Goal: Communication & Community: Answer question/provide support

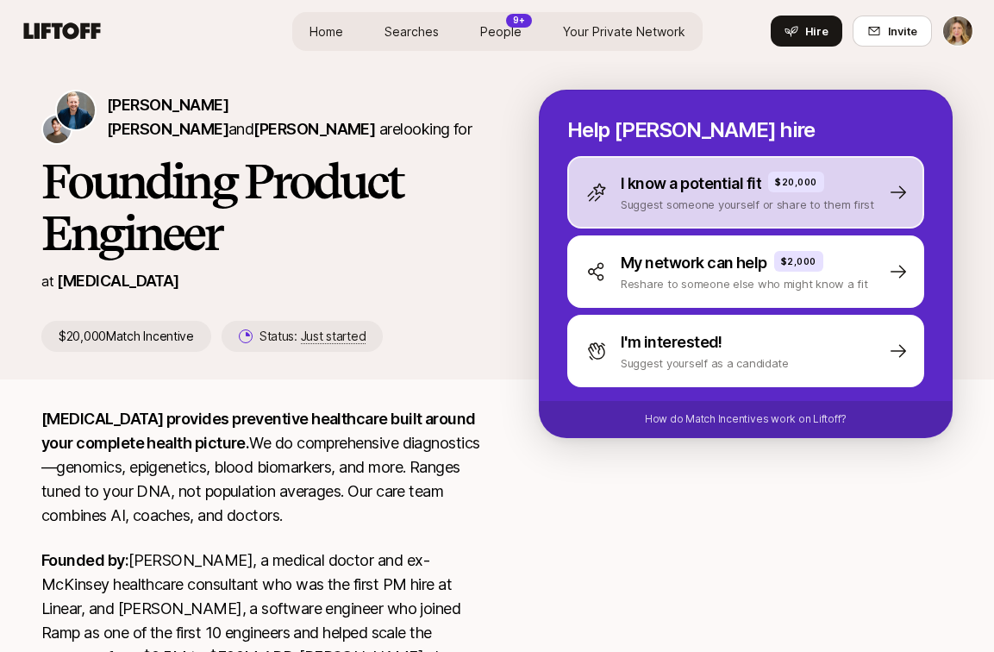
click at [674, 185] on p "I know a potential fit" at bounding box center [691, 184] width 141 height 24
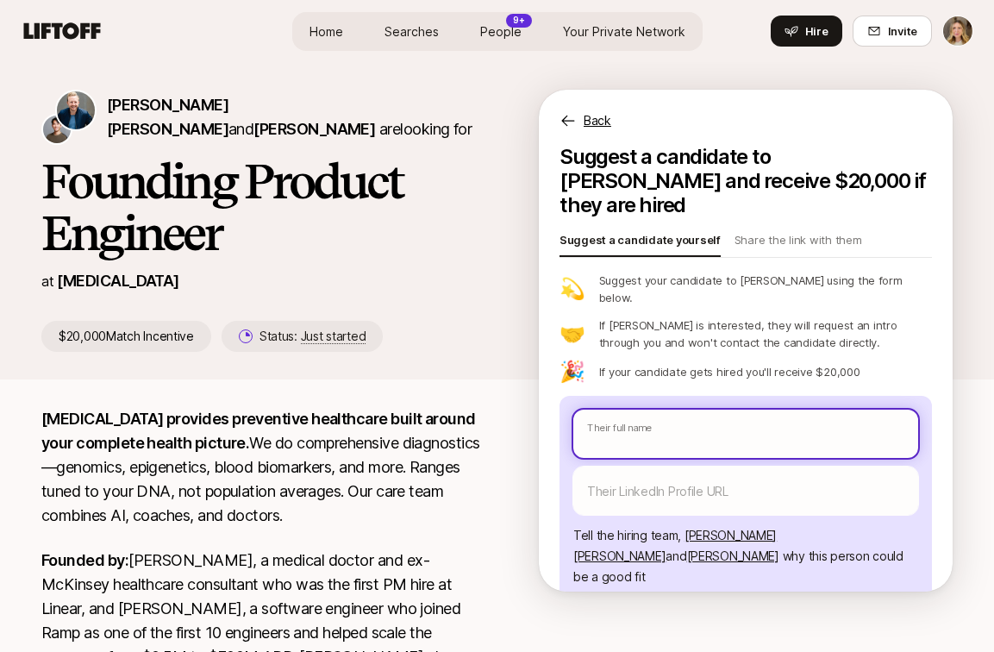
click at [618, 410] on input "text" at bounding box center [745, 434] width 345 height 48
type textarea "x"
type input "S"
type textarea "x"
type input "Su"
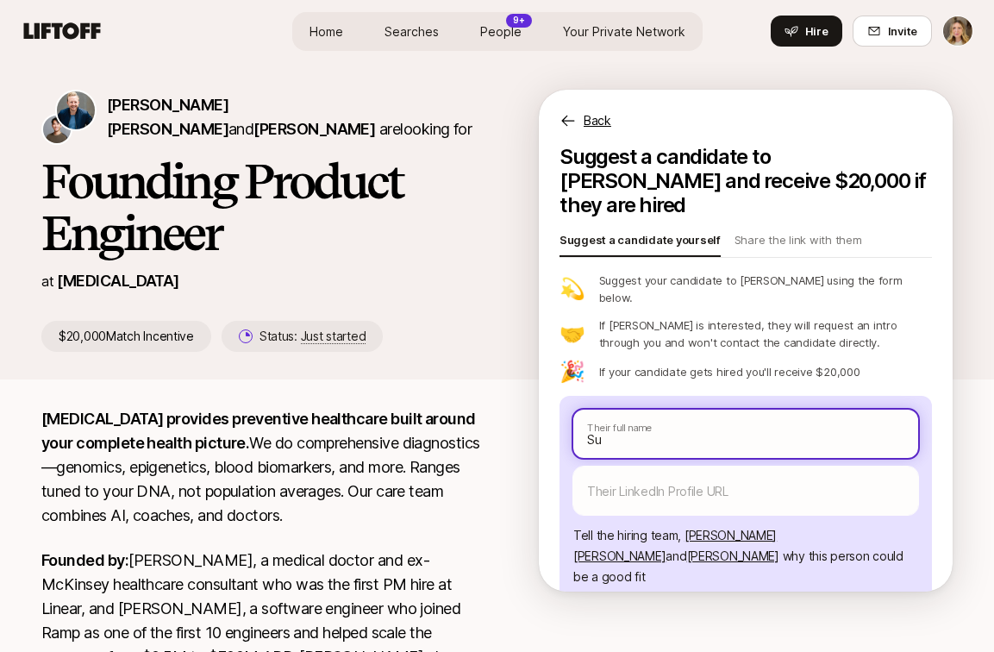
type textarea "x"
type input "Sua"
type textarea "x"
type input "Sua"
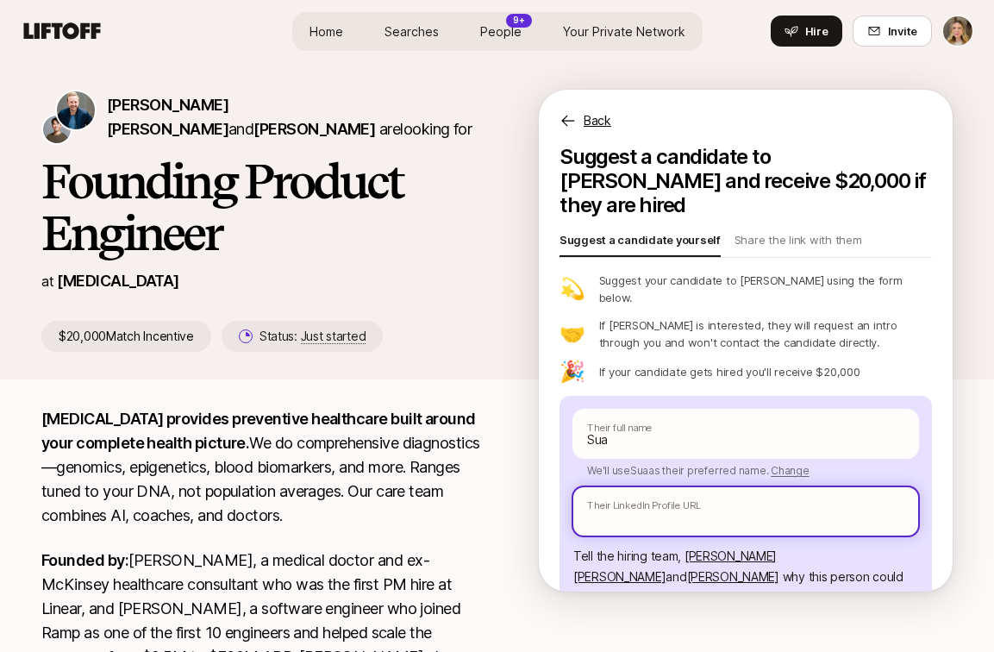
click at [622, 488] on input "text" at bounding box center [745, 511] width 345 height 48
paste input "https://www.linkedin.com/in/suamorales/"
type textarea "x"
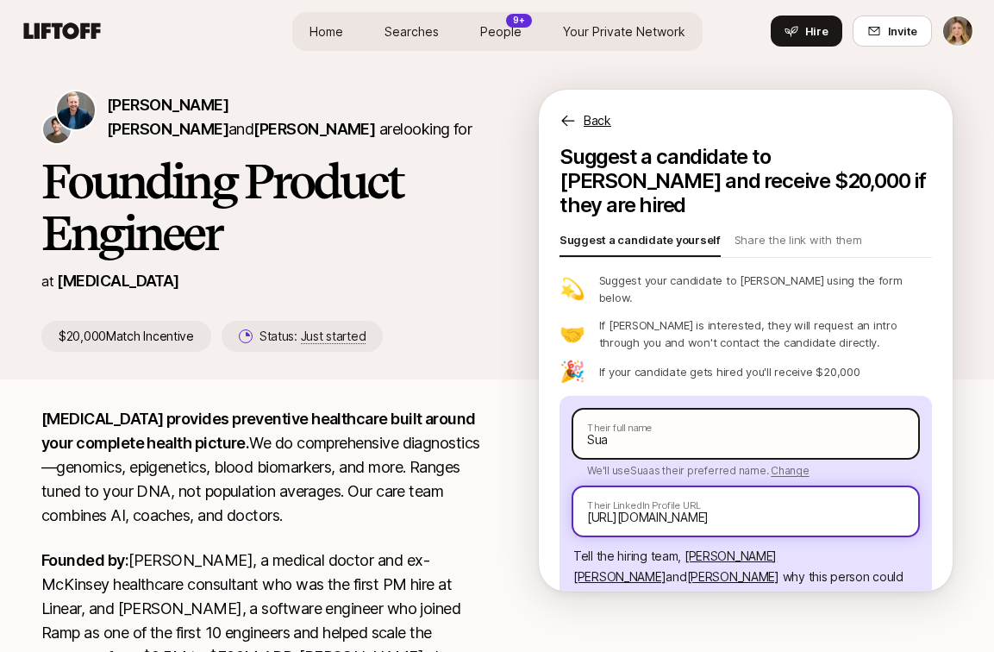
type input "https://www.linkedin.com/in/suamorales/"
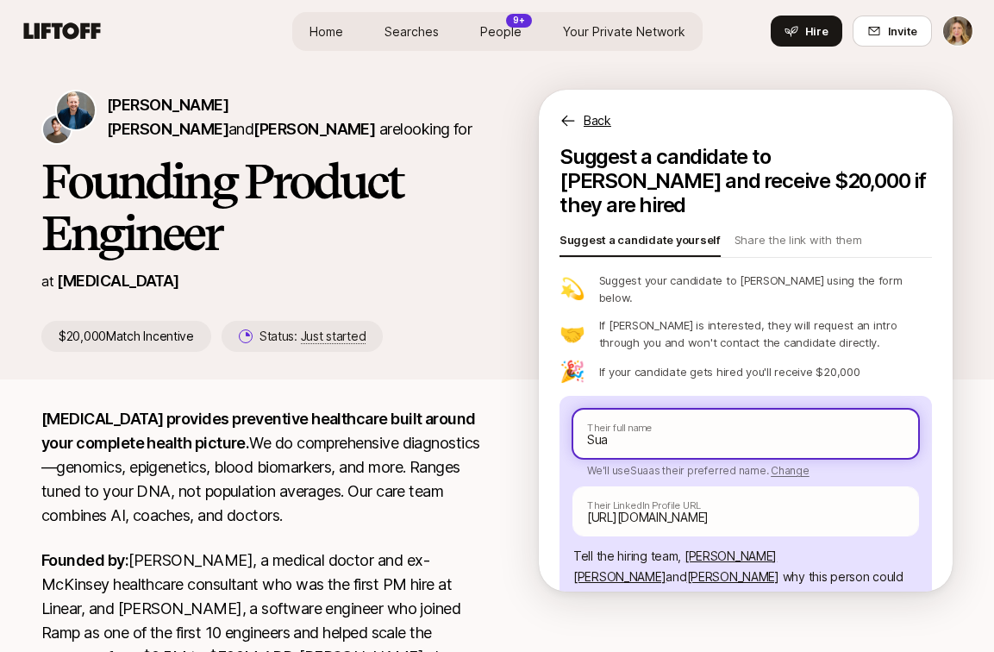
click at [683, 410] on input "Sua" at bounding box center [745, 434] width 345 height 48
type textarea "x"
type input "Sua M"
type textarea "x"
type input "Sua Mo"
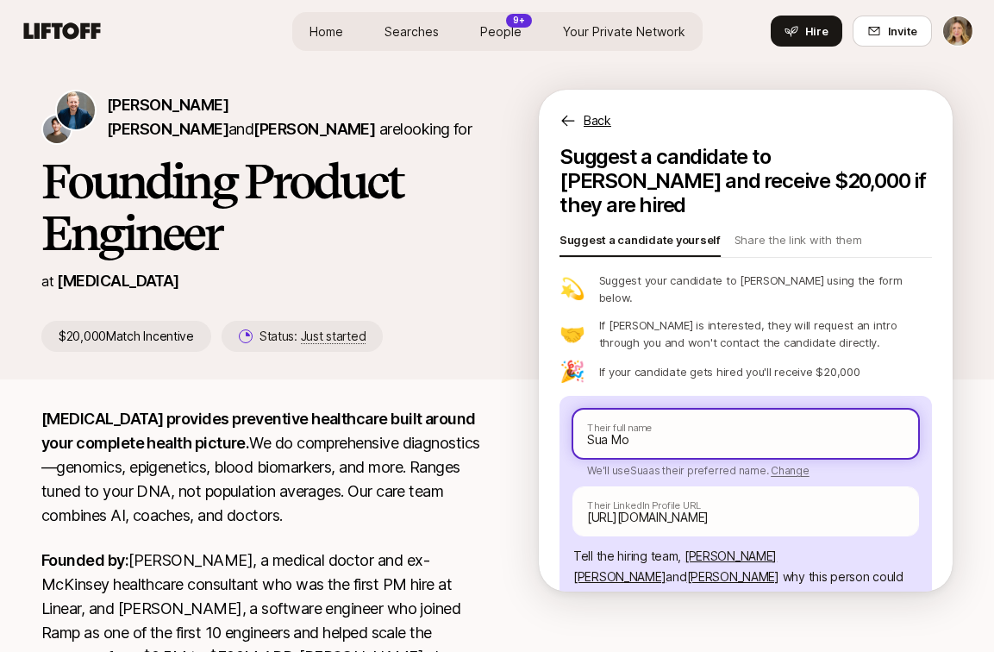
type textarea "x"
type input "Sua Mor"
type textarea "x"
type input "Sua Mora"
type textarea "x"
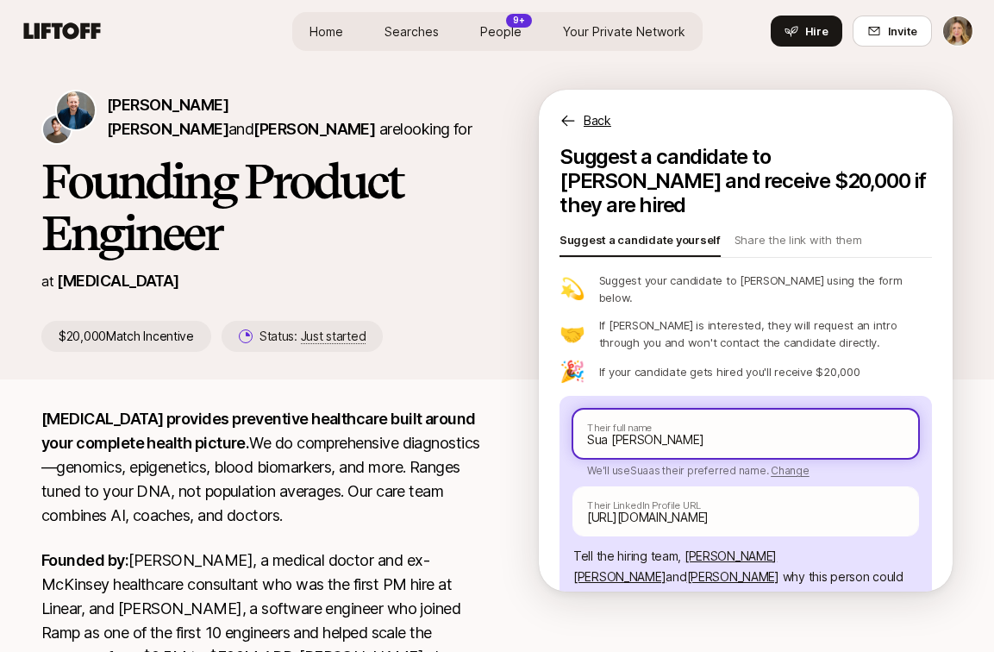
type input "Sua Moral"
type textarea "x"
type input "Sua Morale"
type textarea "x"
type input "[PERSON_NAME]"
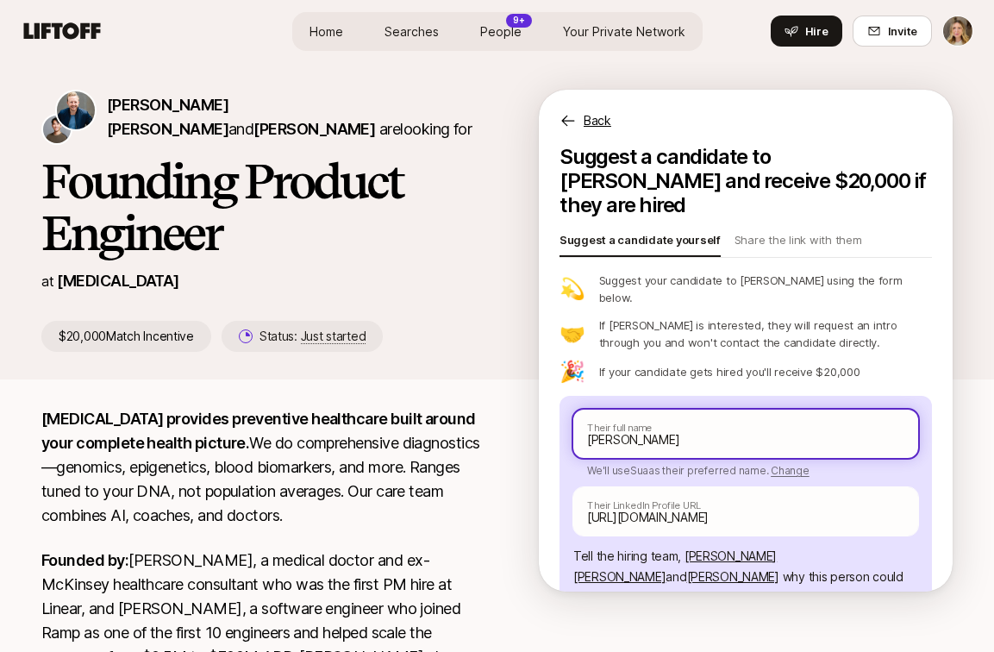
type textarea "x"
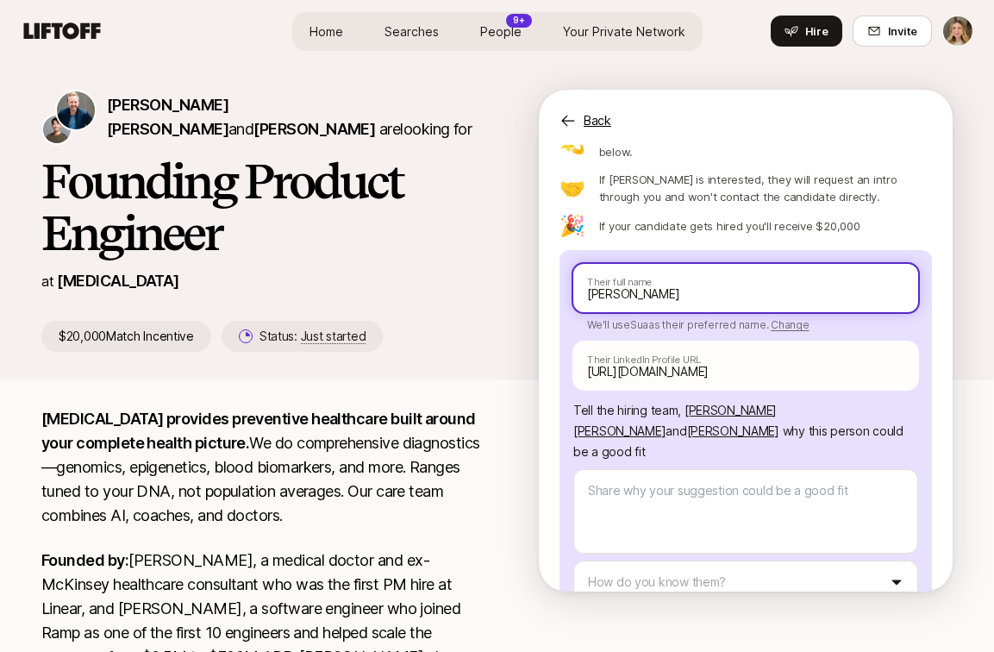
scroll to position [165, 0]
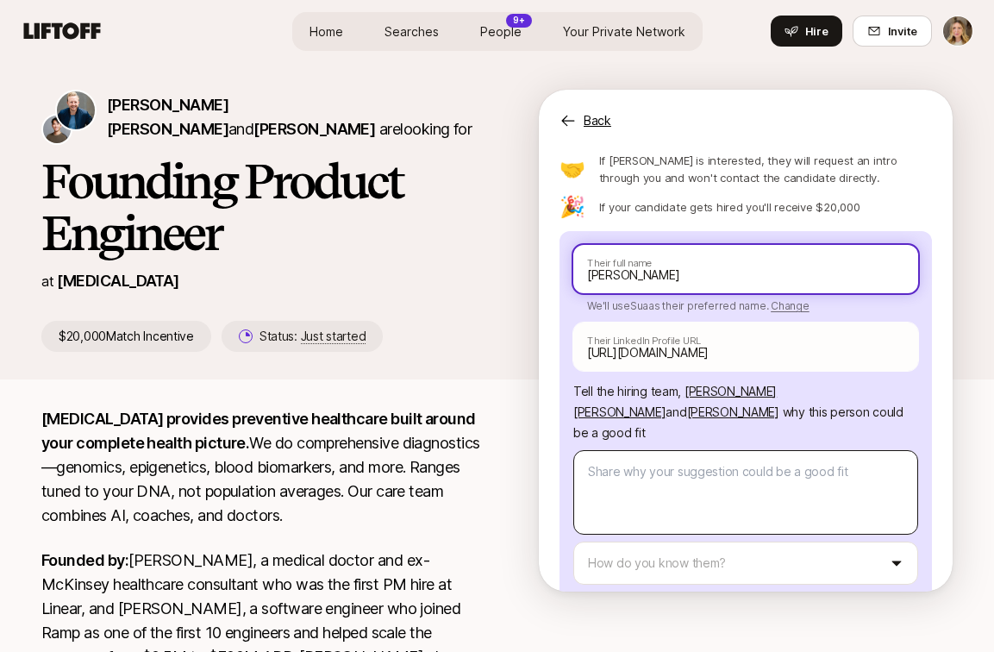
type input "[PERSON_NAME]"
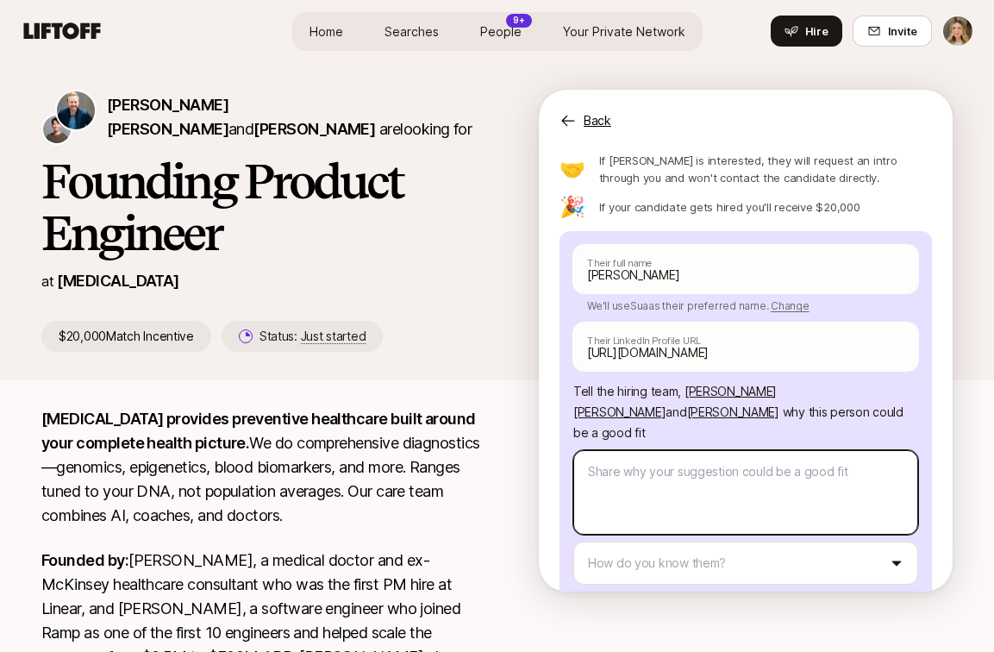
click at [676, 450] on textarea at bounding box center [745, 492] width 345 height 84
type textarea "x"
type textarea "S"
type textarea "x"
type textarea "Su"
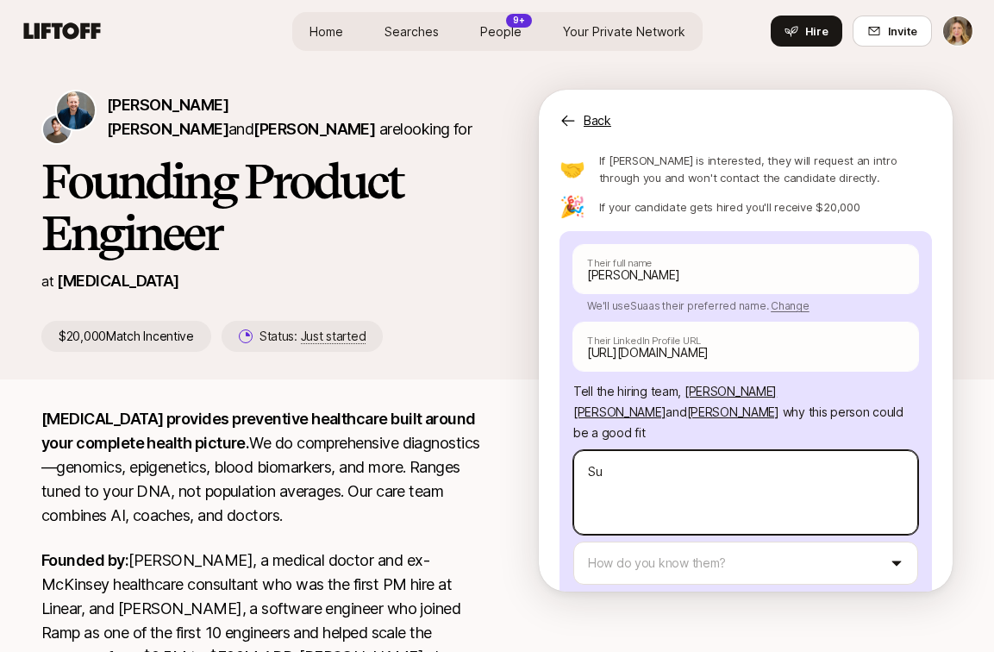
type textarea "x"
type textarea "Sua"
type textarea "x"
type textarea "Sua"
type textarea "x"
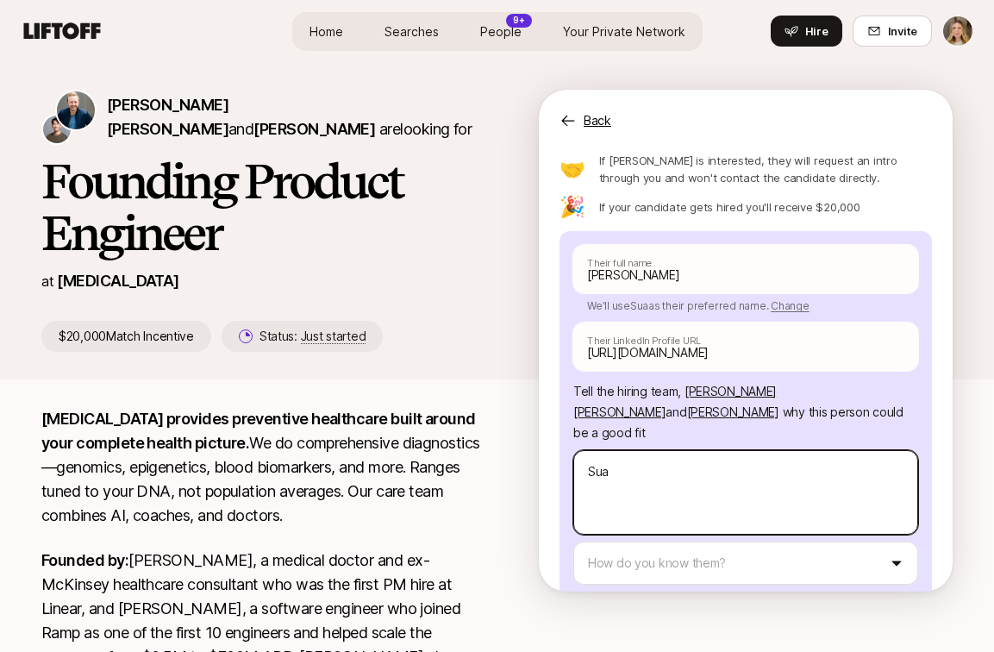
type textarea "Sua s"
type textarea "x"
type textarea "Sua sp"
type textarea "x"
type textarea "Sua spe"
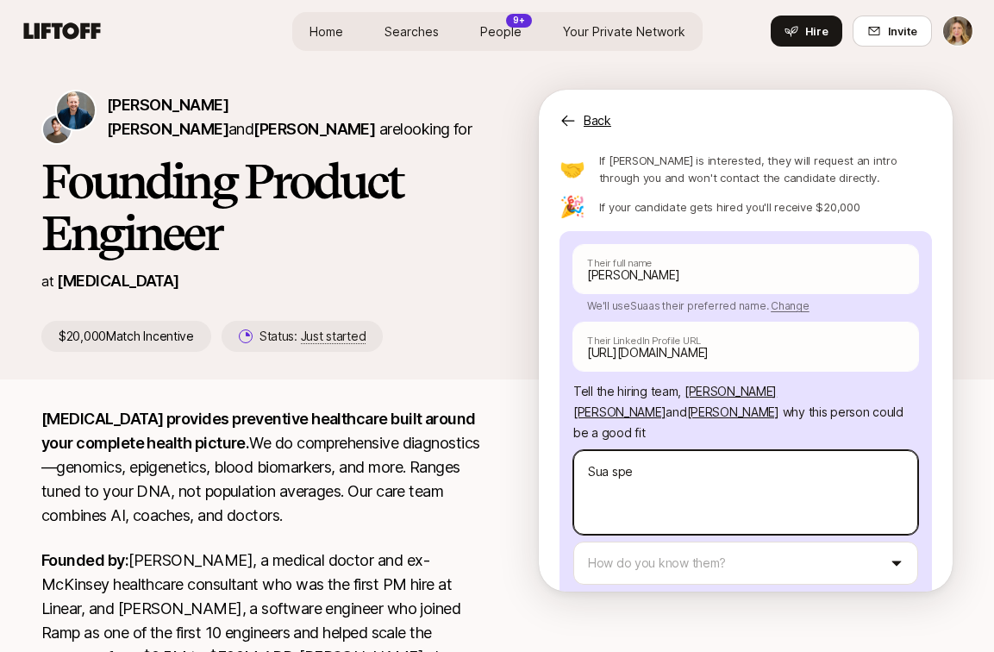
type textarea "x"
type textarea "Sua spen"
type textarea "x"
type textarea "Sua spent"
type textarea "x"
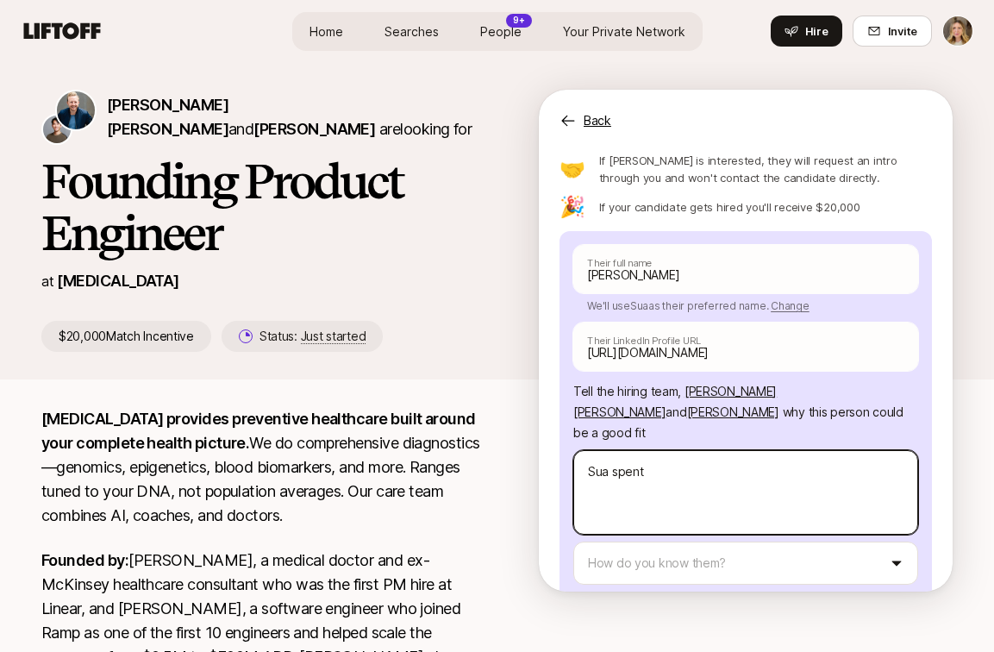
type textarea "Sua spent"
type textarea "x"
type textarea "Sua spent s"
type textarea "x"
type textarea "Sua spent se"
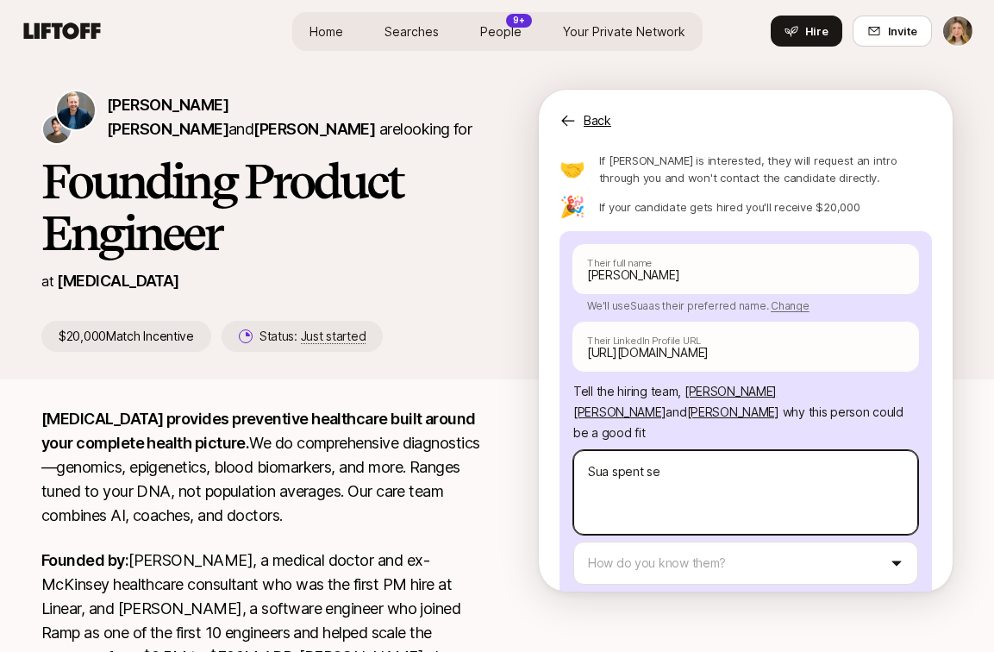
type textarea "x"
type textarea "Sua spent seve"
type textarea "x"
type textarea "Sua spent sever"
type textarea "x"
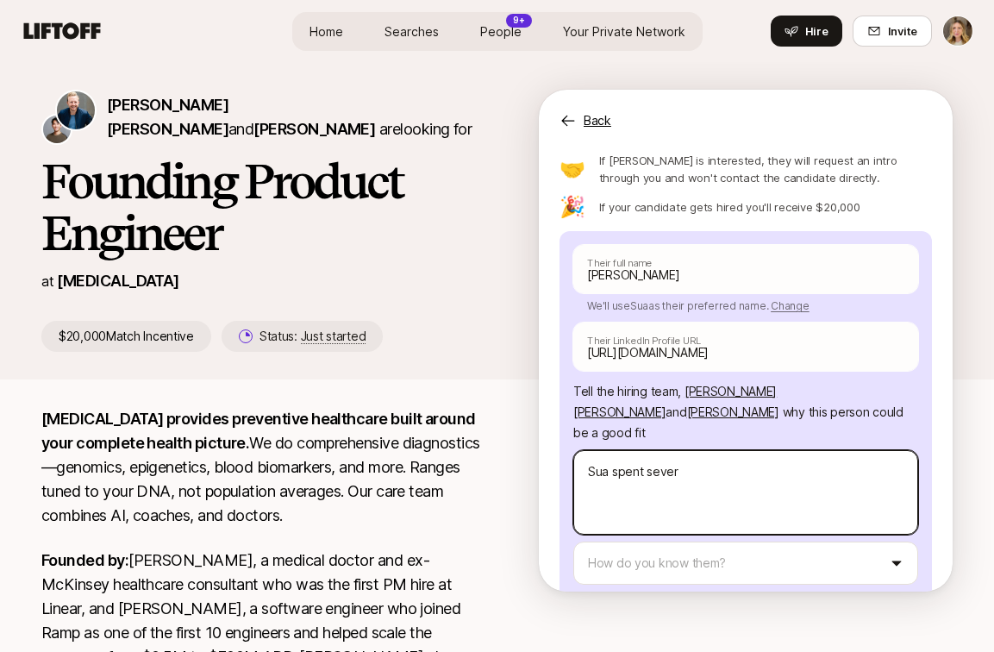
type textarea "Sua spent severa"
type textarea "x"
type textarea "Sua spent several"
type textarea "x"
type textarea "Sua spent several"
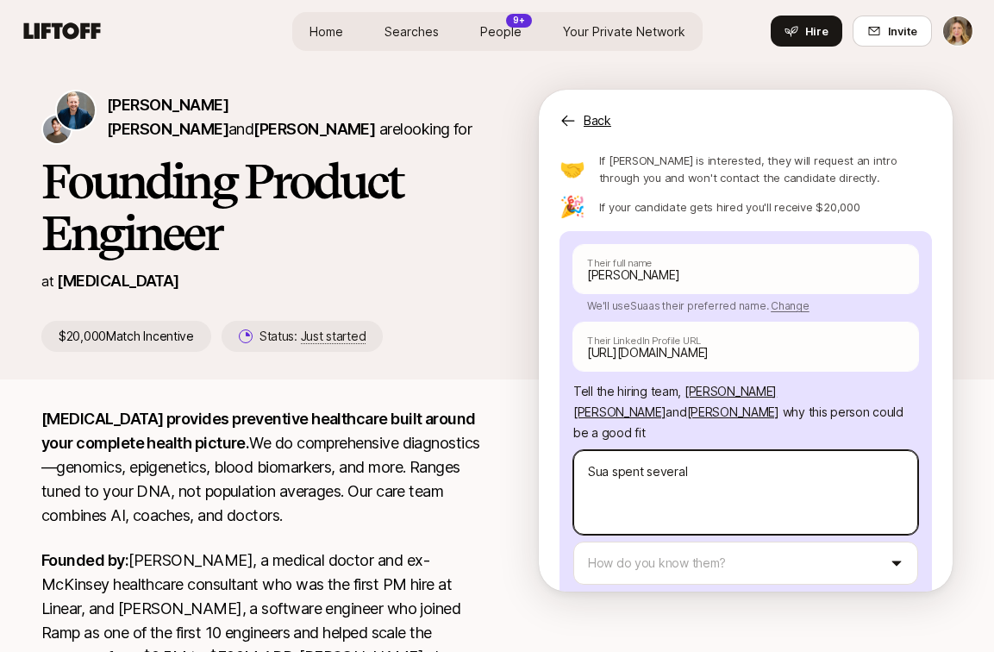
type textarea "x"
type textarea "Sua spent several y"
type textarea "x"
type textarea "Sua spent several ye"
type textarea "x"
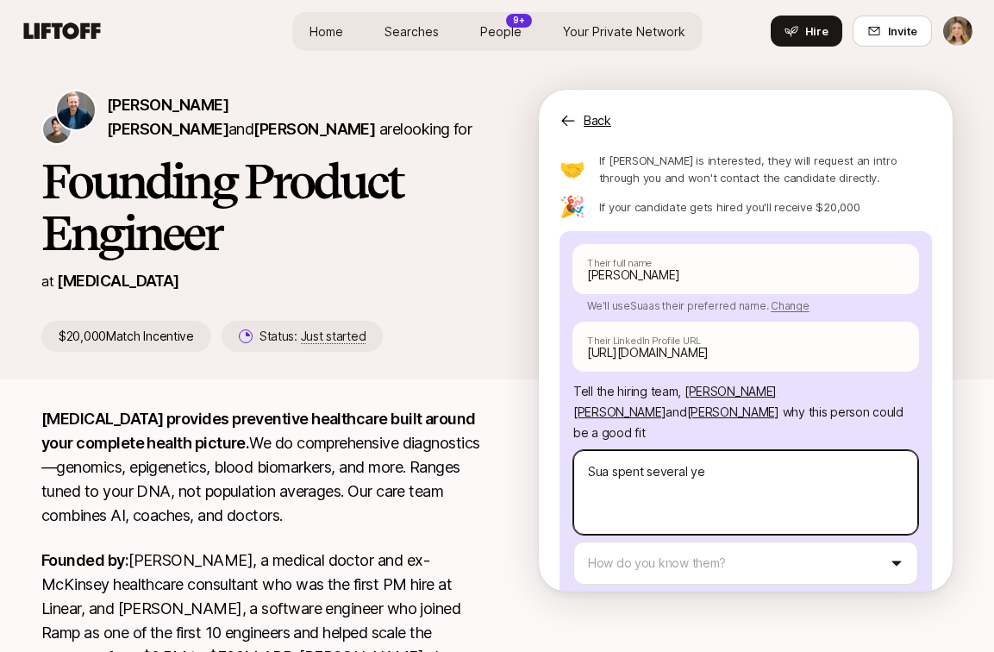
type textarea "Sua spent several yea"
type textarea "x"
type textarea "Sua spent several year"
type textarea "x"
type textarea "Sua spent several years"
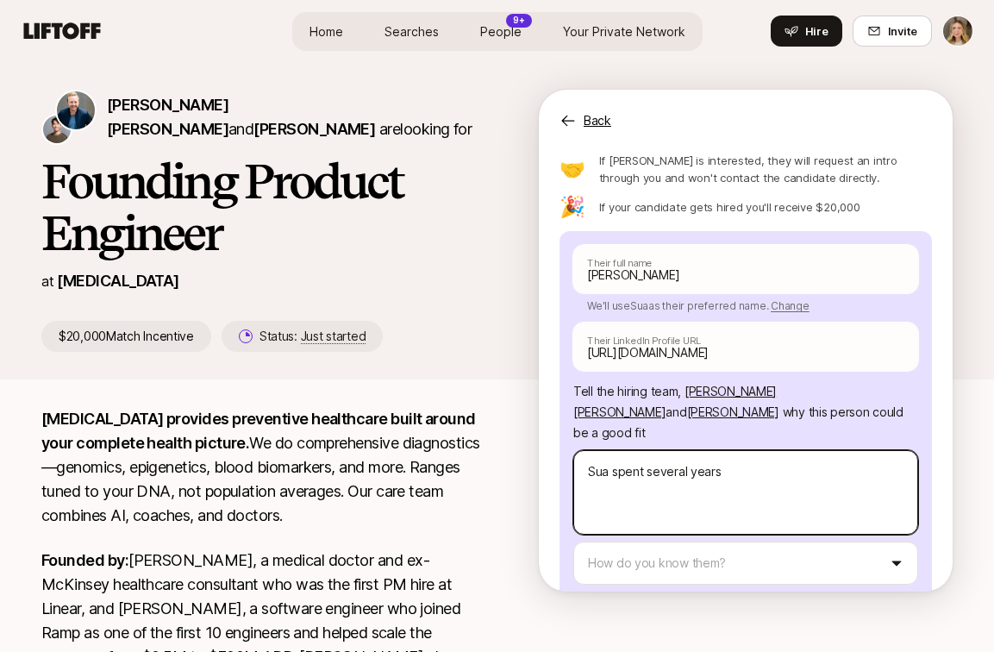
type textarea "x"
type textarea "Sua spent several years"
type textarea "x"
type textarea "Sua spent several years a"
type textarea "x"
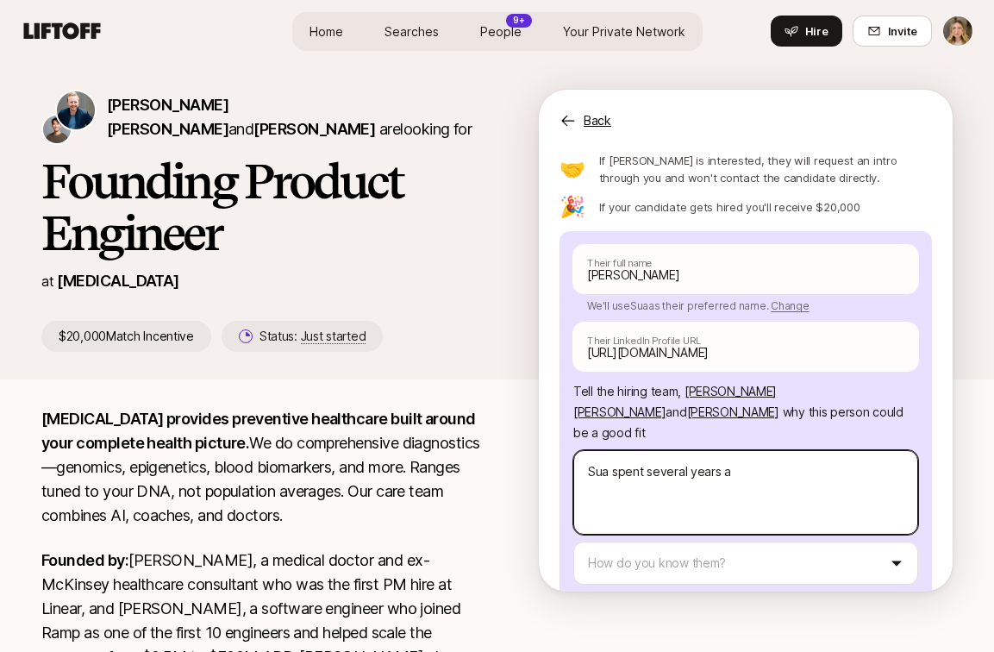
type textarea "Sua spent several years at"
type textarea "x"
type textarea "Sua spent several years at"
type textarea "x"
type textarea "Sua spent several years at M"
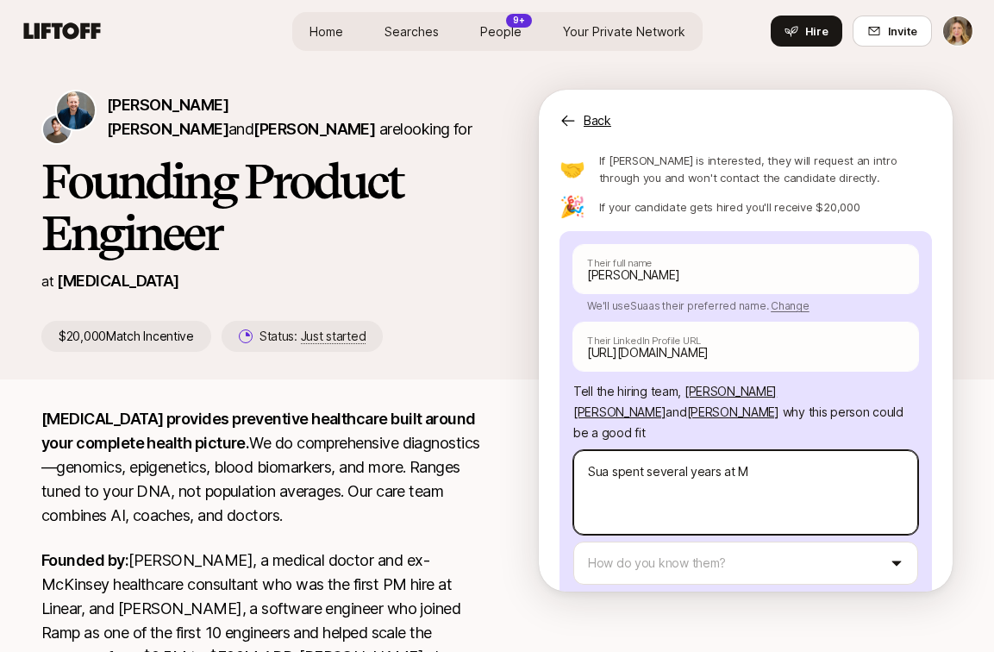
type textarea "x"
type textarea "Sua spent several years at Me"
type textarea "x"
type textarea "Sua spent several years at Met"
type textarea "x"
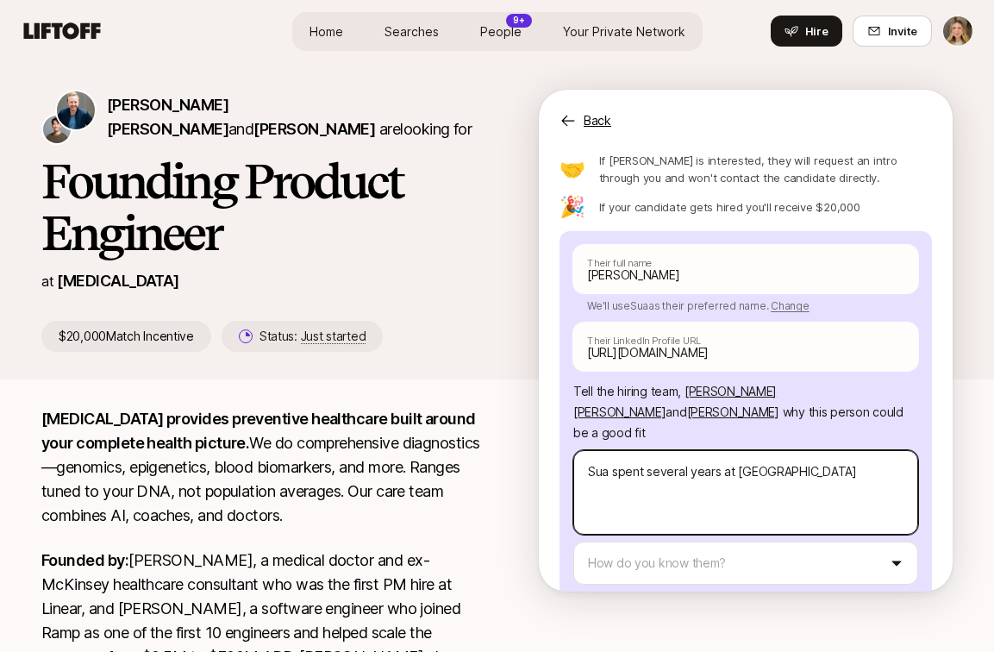
type textarea "Sua spent several years at Meta"
type textarea "x"
type textarea "Sua spent several years at Meta"
type textarea "x"
type textarea "Sua spent several years at Meta o"
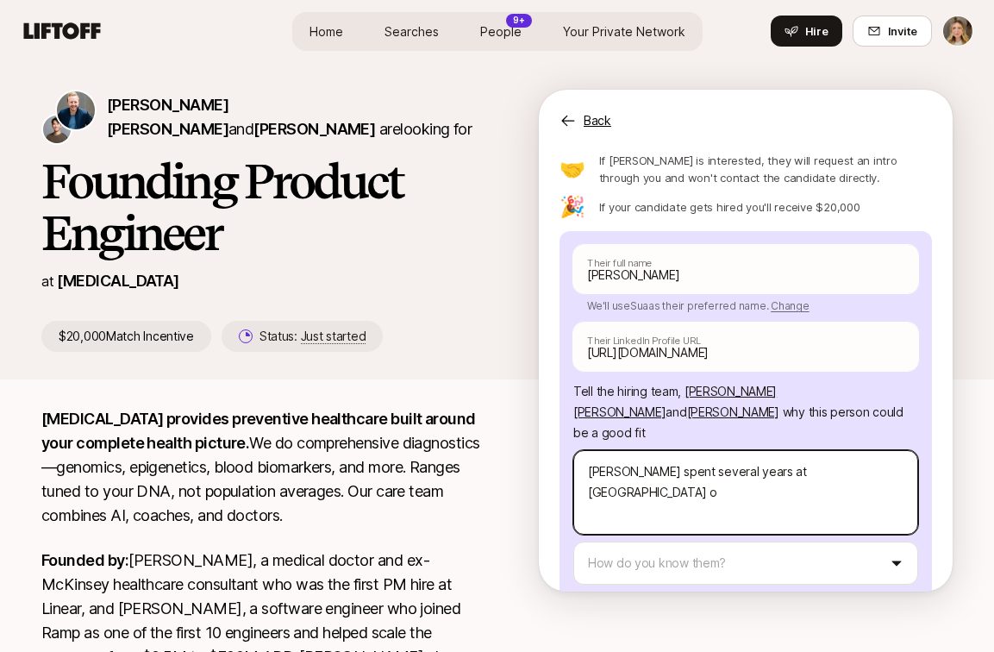
type textarea "x"
type textarea "Sua spent several years at Meta on"
type textarea "x"
type textarea "Sua spent several years at Meta on"
type textarea "x"
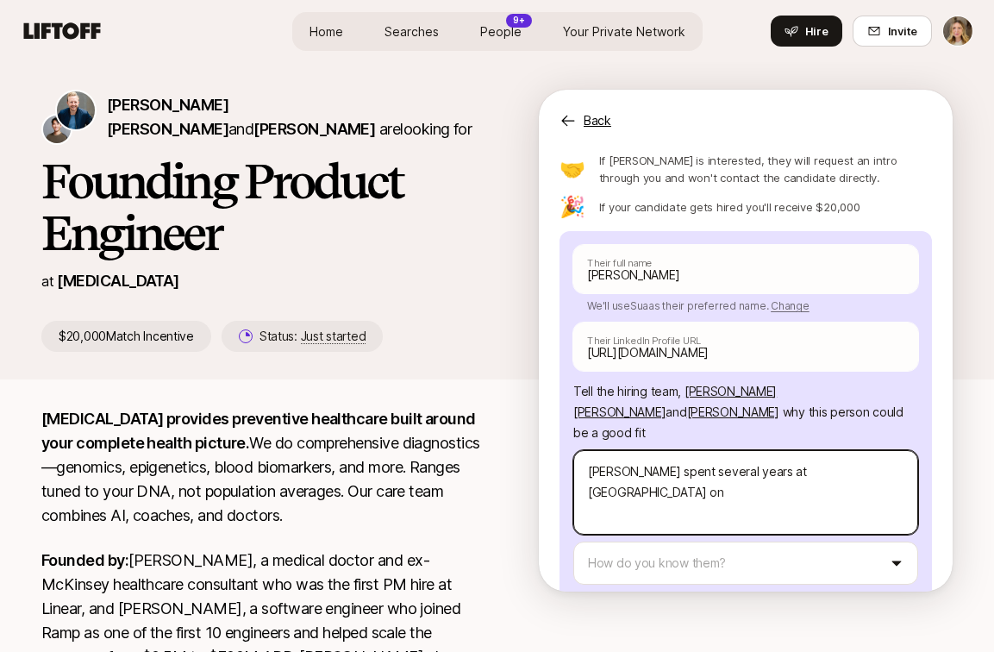
type textarea "Sua spent several years at Meta on t"
type textarea "x"
type textarea "Sua spent several years at Meta on th"
type textarea "x"
type textarea "Sua spent several years at Meta on the"
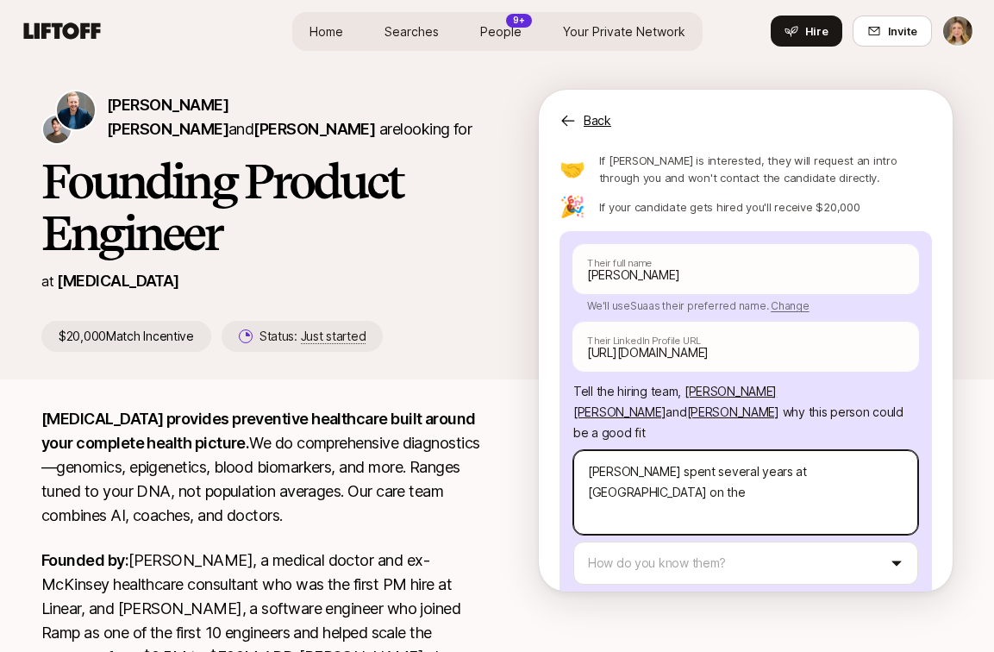
type textarea "x"
type textarea "Sua spent several years at Meta on the"
type textarea "x"
type textarea "Sua spent several years at Meta on the A"
type textarea "x"
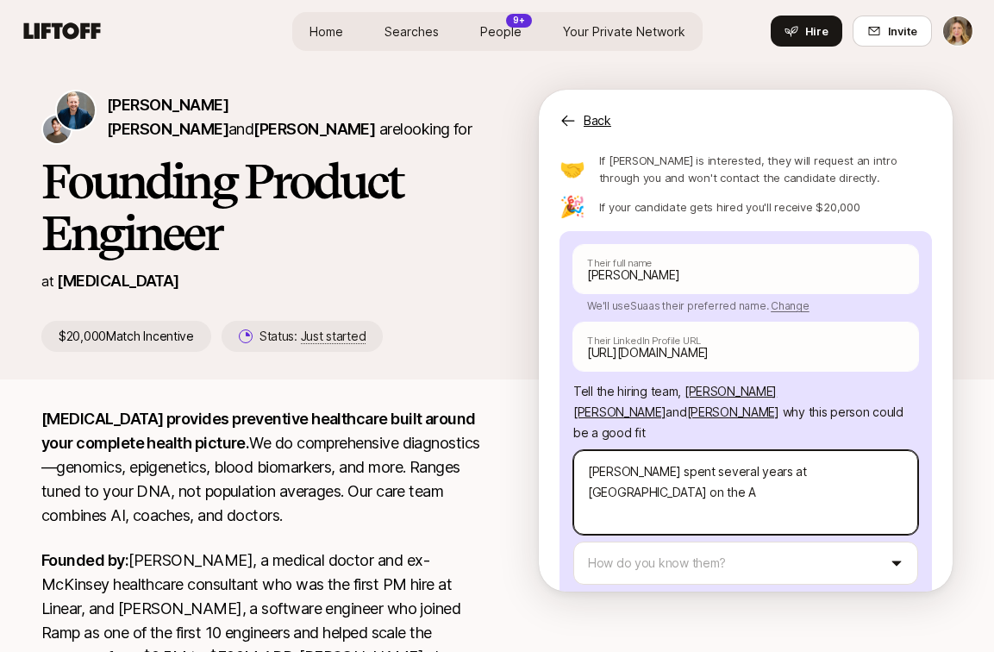
type textarea "Sua spent several years at Meta on the AI"
type textarea "x"
type textarea "Sua spent several years at Meta on the AI"
type textarea "x"
type textarea "Sua spent several years at Meta on the AI t"
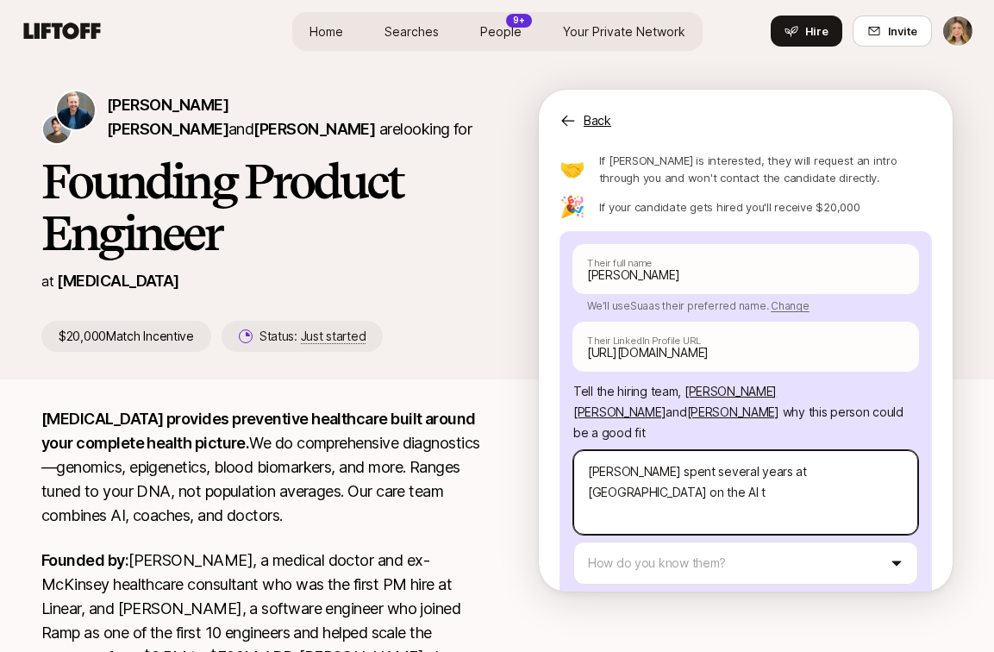
type textarea "x"
type textarea "Sua spent several years at Meta on the AI te"
type textarea "x"
type textarea "Sua spent several years at Meta on the AI tea"
type textarea "x"
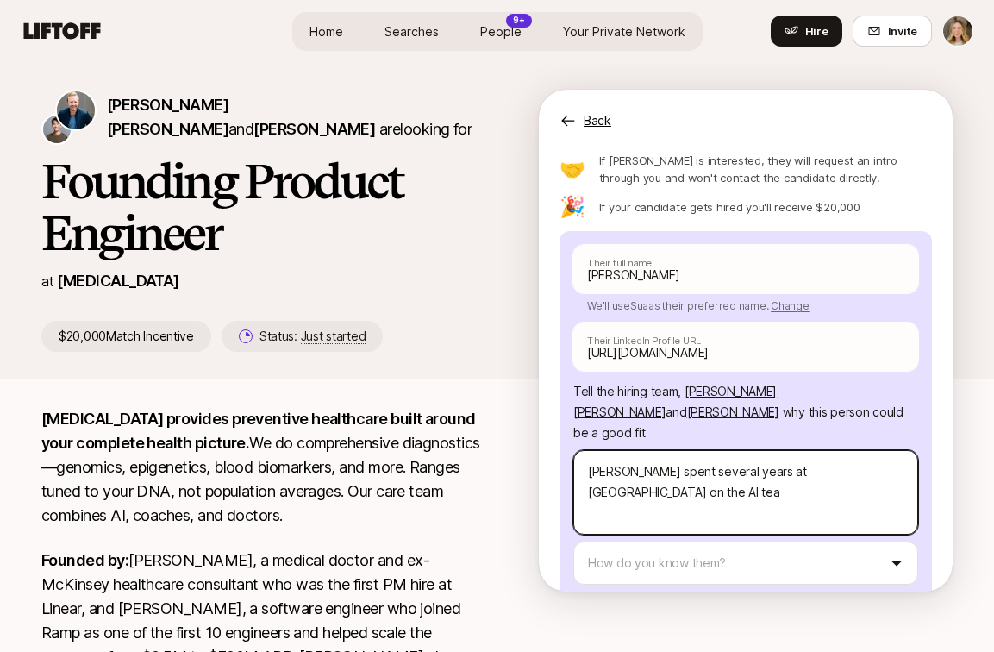
type textarea "Sua spent several years at Meta on the AI team"
type textarea "x"
type textarea "Sua spent several years at Meta on the AI team a"
type textarea "x"
type textarea "Sua spent several years at Meta on the AI team and"
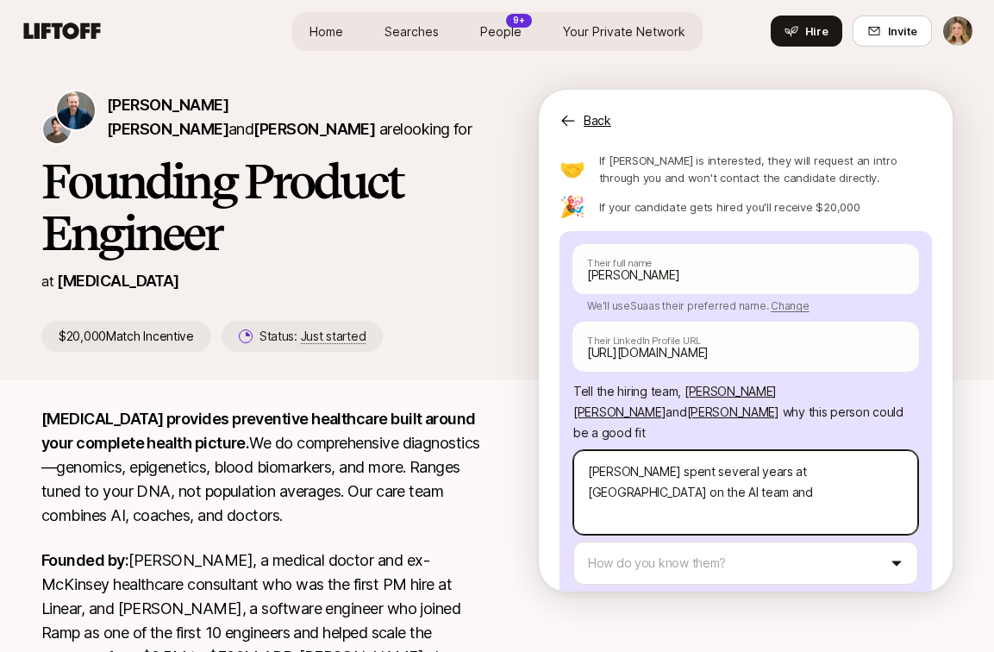
type textarea "x"
type textarea "Sua spent several years at Meta on the AI team and"
type textarea "x"
type textarea "Sua spent several years at Meta on the AI team and i"
type textarea "x"
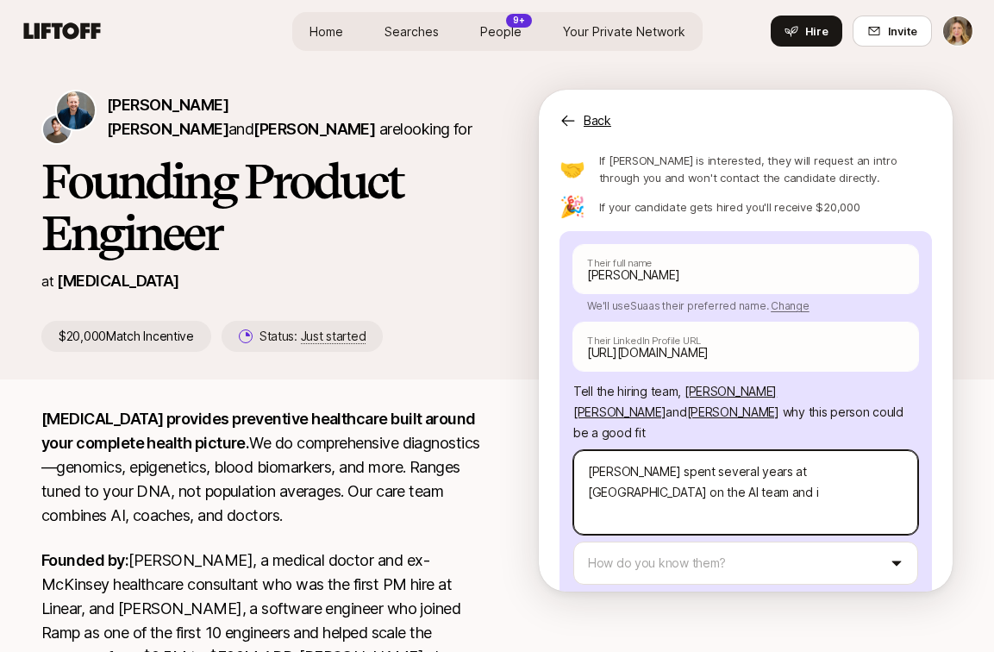
type textarea "Sua spent several years at Meta on the AI team and is"
type textarea "x"
type textarea "Sua spent several years at Meta on the AI team and is"
type textarea "x"
type textarea "Sua spent several years at Meta on the AI team and is t"
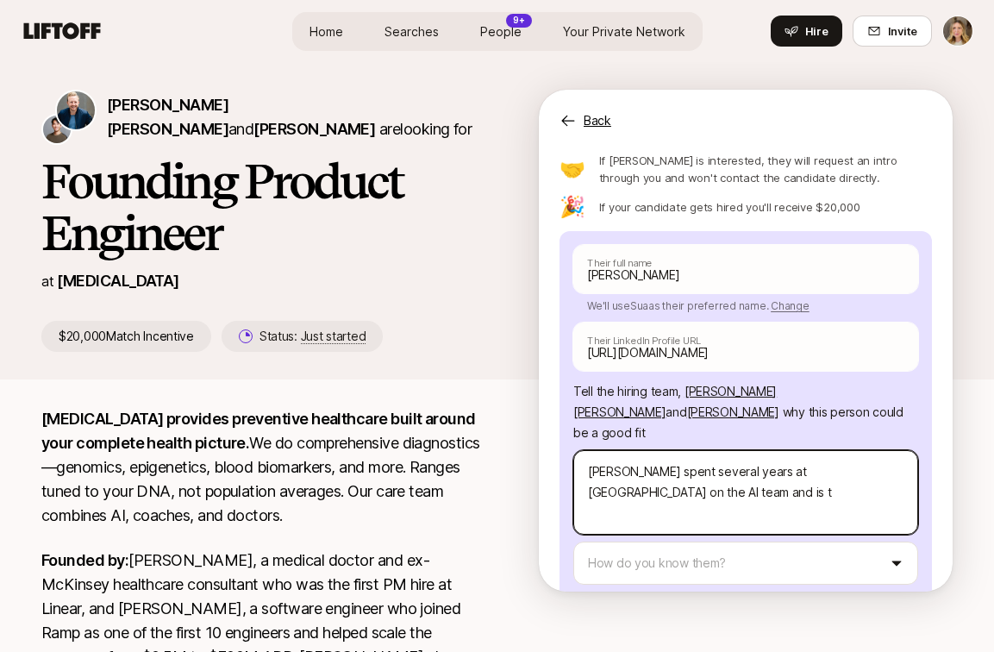
type textarea "x"
type textarea "Sua spent several years at Meta on the AI team and is ta"
type textarea "x"
type textarea "Sua spent several years at Meta on the AI team and is tak"
type textarea "x"
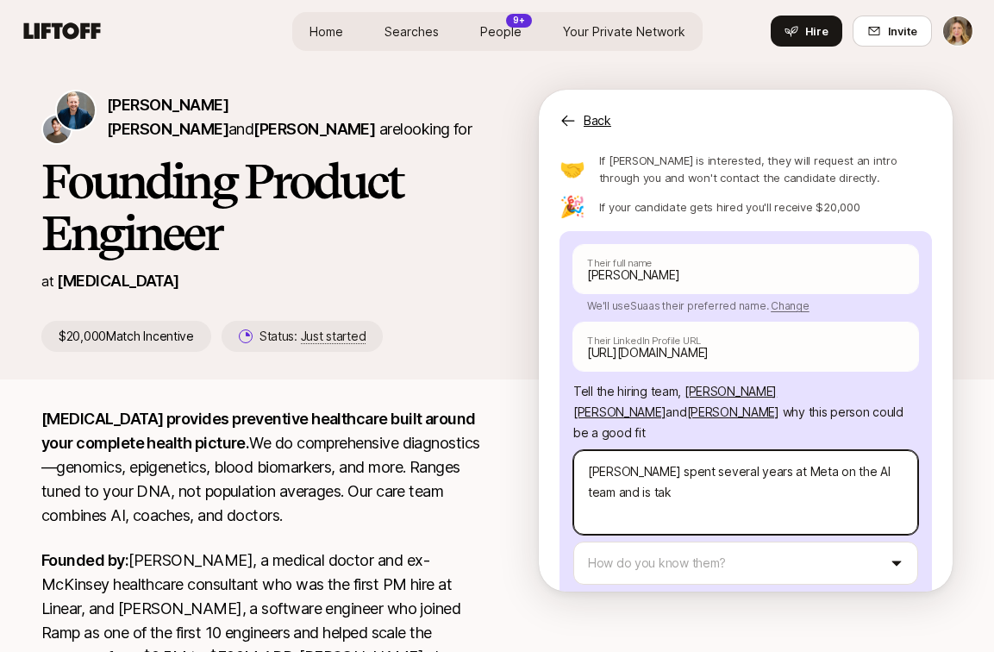
type textarea "Sua spent several years at Meta on the AI team and is taki"
type textarea "x"
type textarea "Sua spent several years at Meta on the AI team and is takin"
type textarea "x"
type textarea "Sua spent several years at Meta on the AI team and is taking"
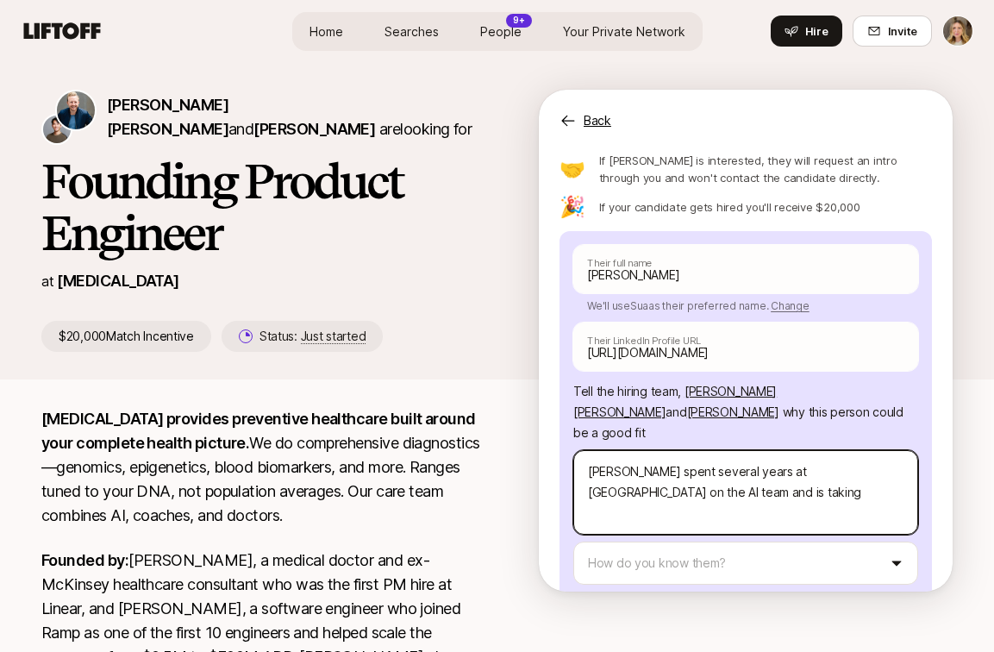
type textarea "x"
type textarea "Sua spent several years at Meta on the AI team and is taking"
type textarea "x"
type textarea "Sua spent several years at Meta on the AI team and is taking s"
type textarea "x"
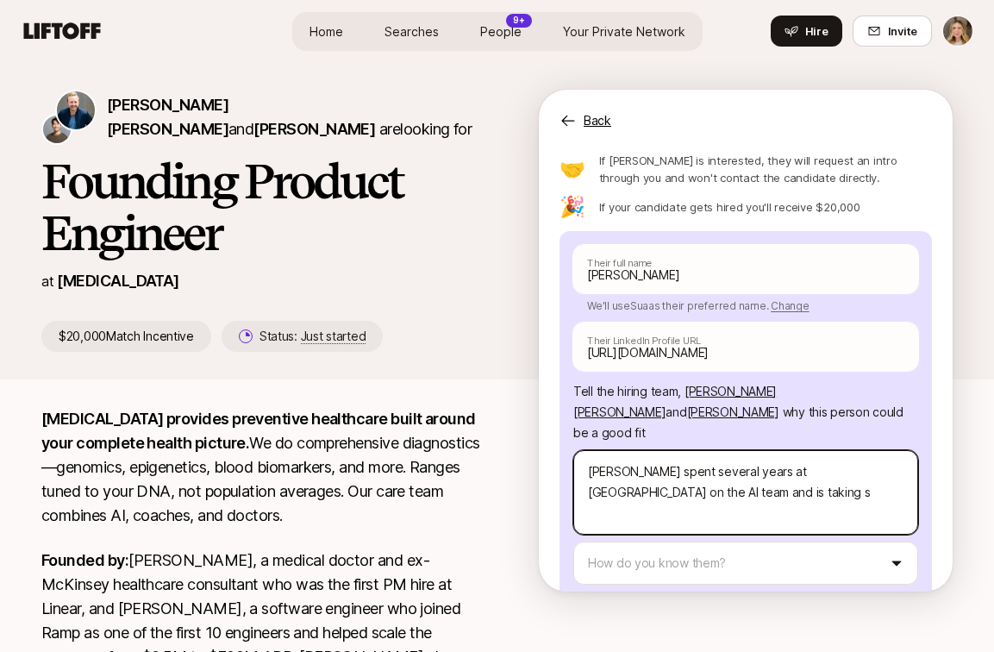
type textarea "Sua spent several years at Meta on the AI team and is taking so"
type textarea "x"
type textarea "Sua spent several years at Meta on the AI team and is taking some"
type textarea "x"
type textarea "Sua spent several years at Meta on the AI team and is taking some"
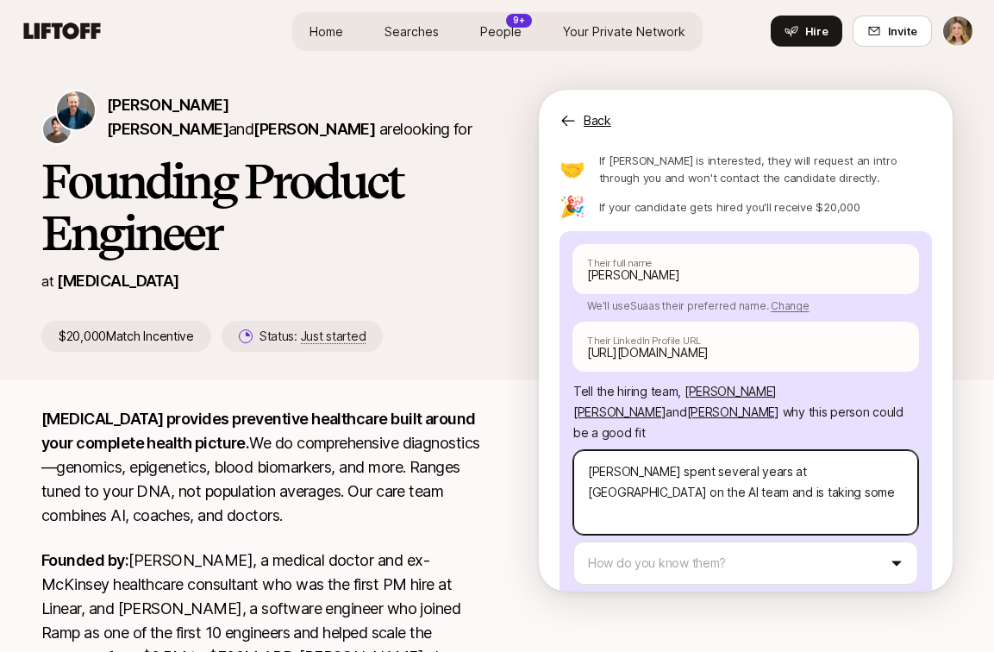
type textarea "x"
type textarea "Sua spent several years at Meta on the AI team and is taking some t"
type textarea "x"
type textarea "Sua spent several years at Meta on the AI team and is taking some ti"
type textarea "x"
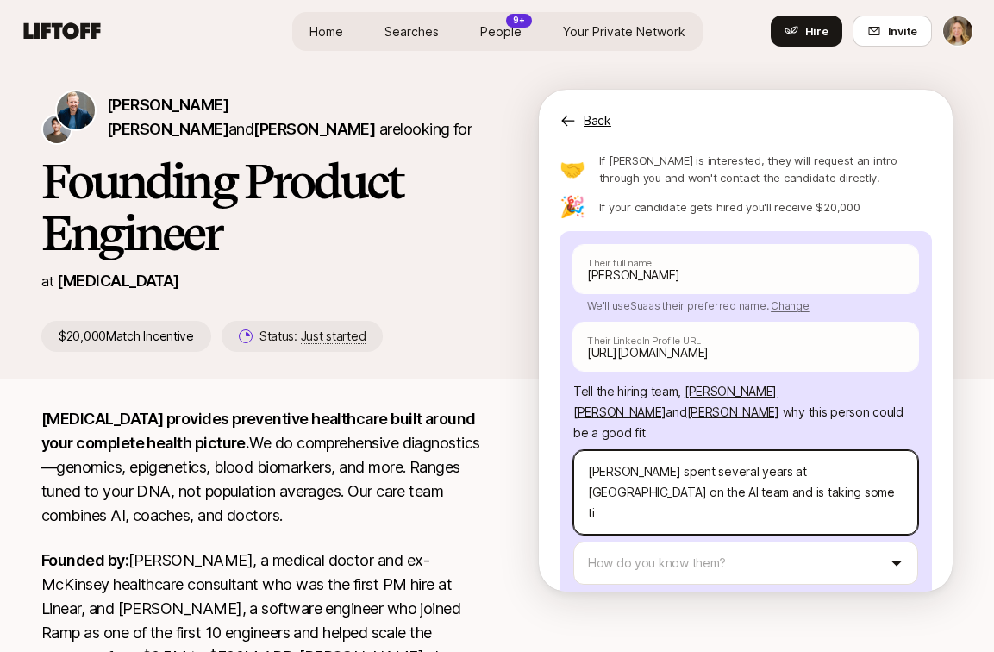
type textarea "Sua spent several years at Meta on the AI team and is taking some tim"
type textarea "x"
type textarea "Sua spent several years at Meta on the AI team and is taking some time"
type textarea "x"
type textarea "Sua spent several years at Meta on the AI team and is taking some time"
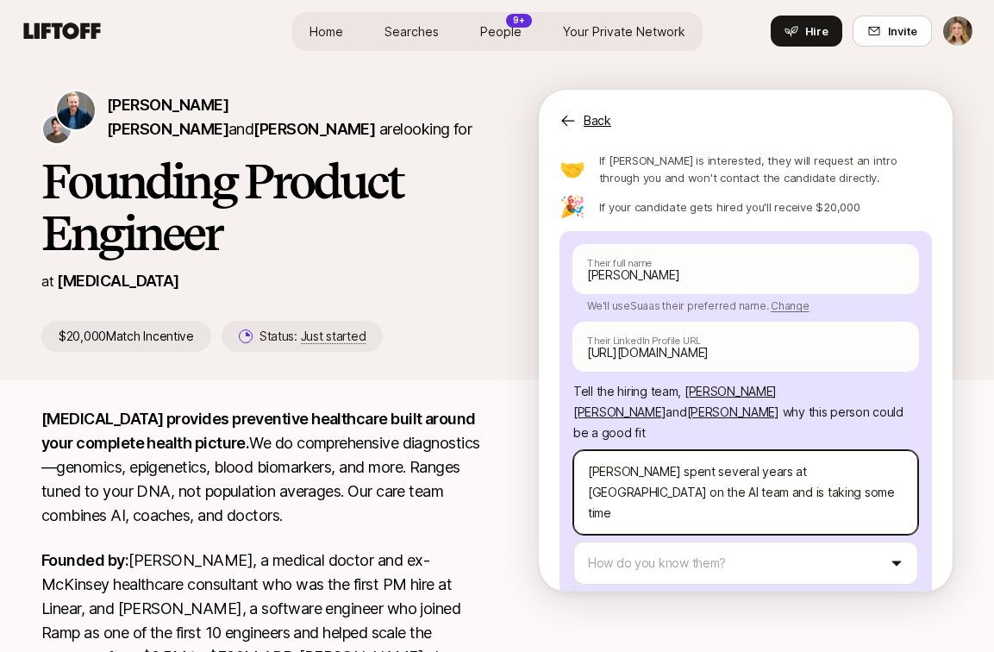
type textarea "x"
type textarea "Sua spent several years at Meta on the AI team and is taking some time t"
type textarea "x"
type textarea "Sua spent several years at Meta on the AI team and is taking some time to"
type textarea "x"
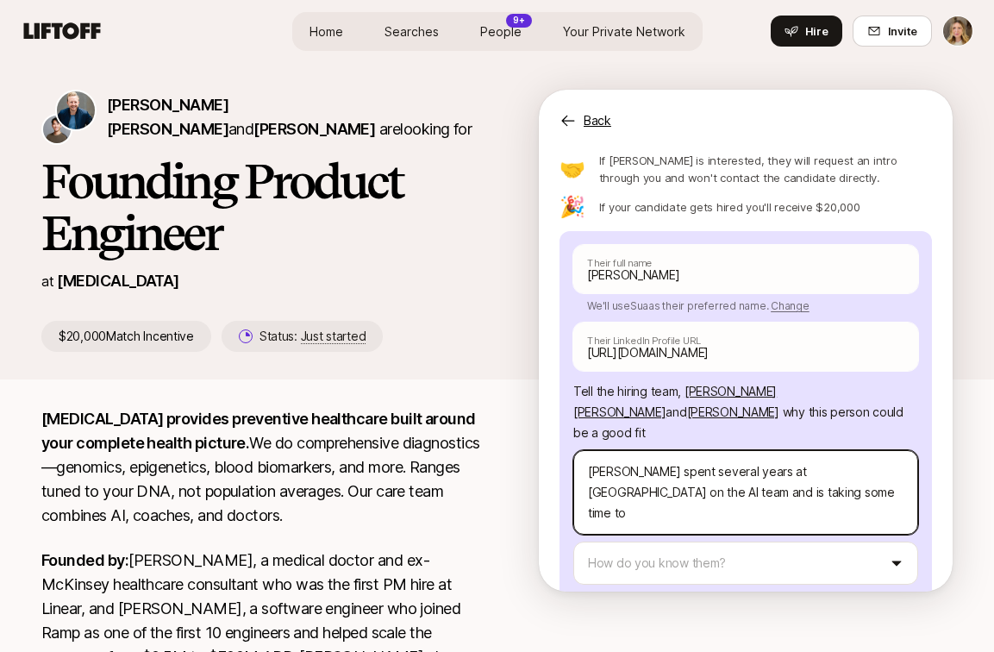
type textarea "Sua spent several years at Meta on the AI team and is taking some time to"
type textarea "x"
type textarea "Sua spent several years at Meta on the AI team and is taking some time to f"
type textarea "x"
type textarea "Sua spent several years at Meta on the AI team and is taking some time to fi"
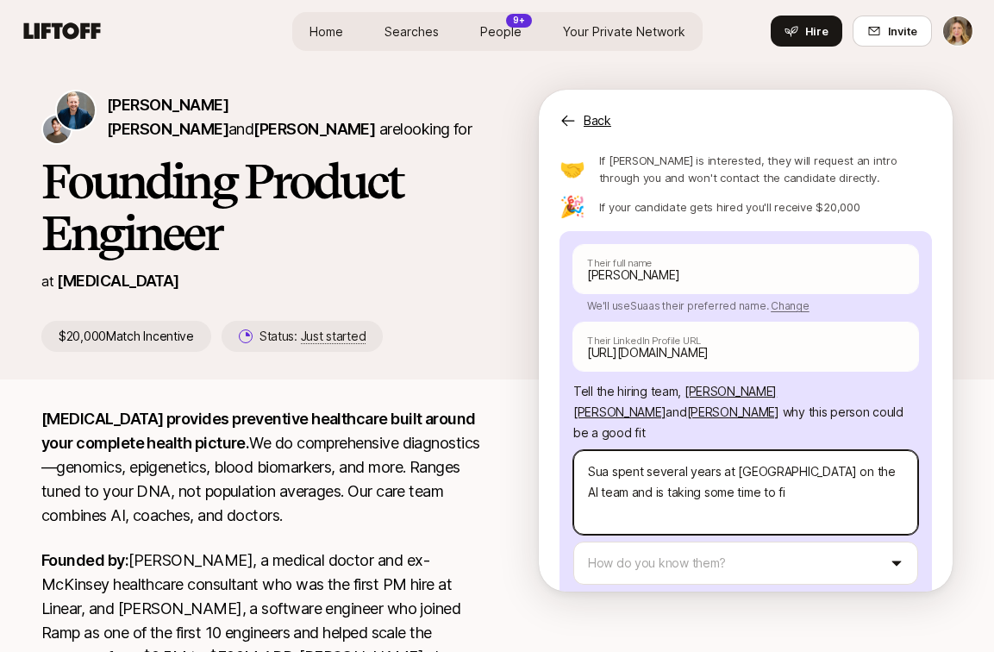
type textarea "x"
type textarea "Sua spent several years at Meta on the AI team and is taking some time to fig"
type textarea "x"
type textarea "Sua spent several years at Meta on the AI team and is taking some time to figu"
type textarea "x"
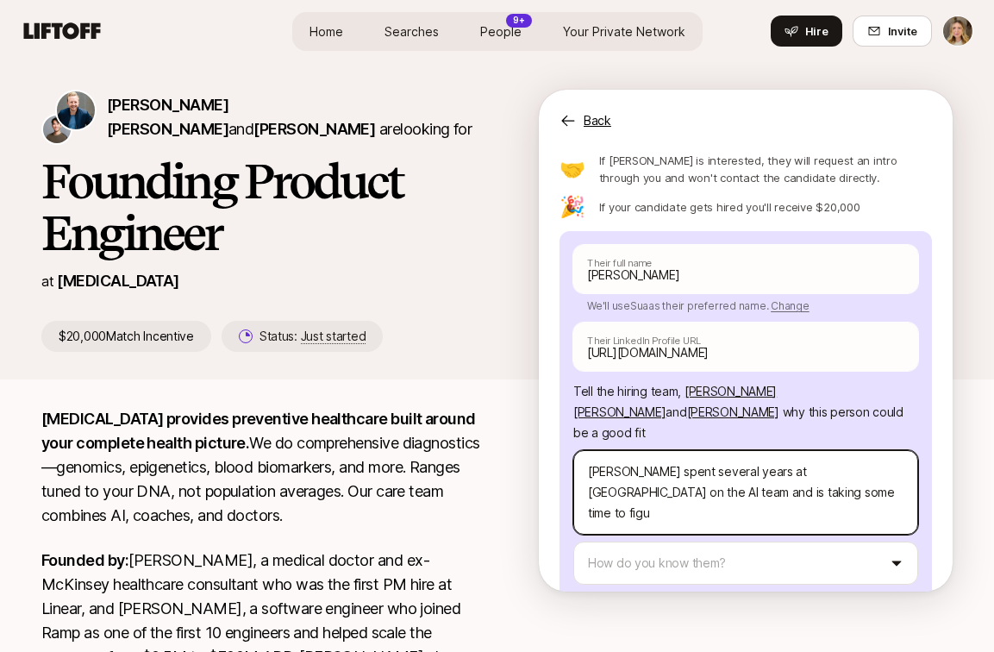
type textarea "Sua spent several years at Meta on the AI team and is taking some time to figur"
type textarea "x"
type textarea "Sua spent several years at Meta on the AI team and is taking some time to figure"
type textarea "x"
type textarea "Sua spent several years at Meta on the AI team and is taking some time to figure"
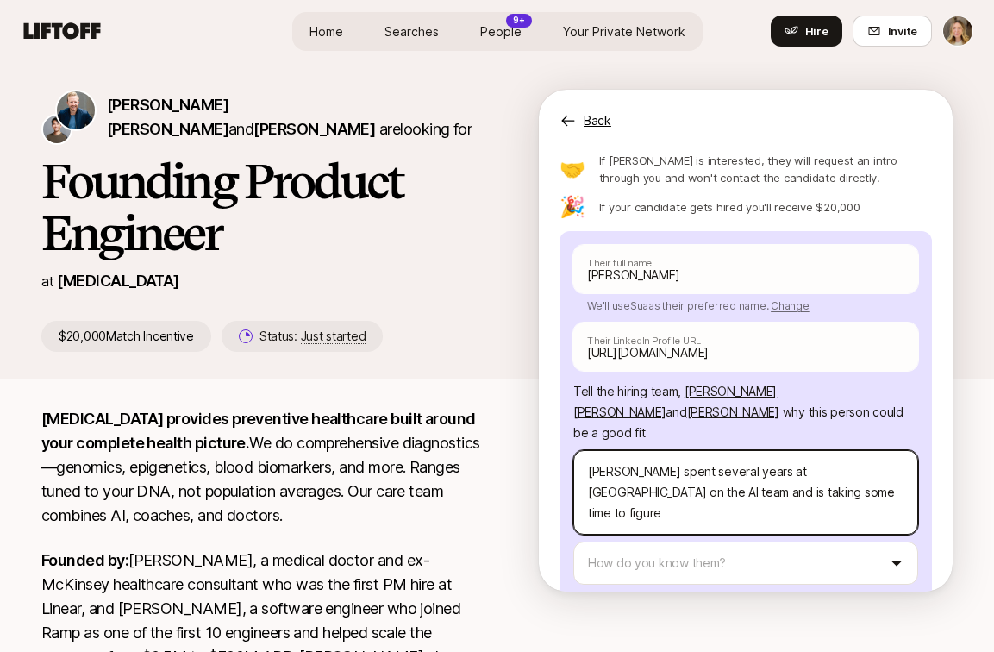
type textarea "x"
type textarea "Sua spent several years at Meta on the AI team and is taking some time to figur…"
type textarea "x"
type textarea "Sua spent several years at Meta on the AI team and is taking some time to figur…"
type textarea "x"
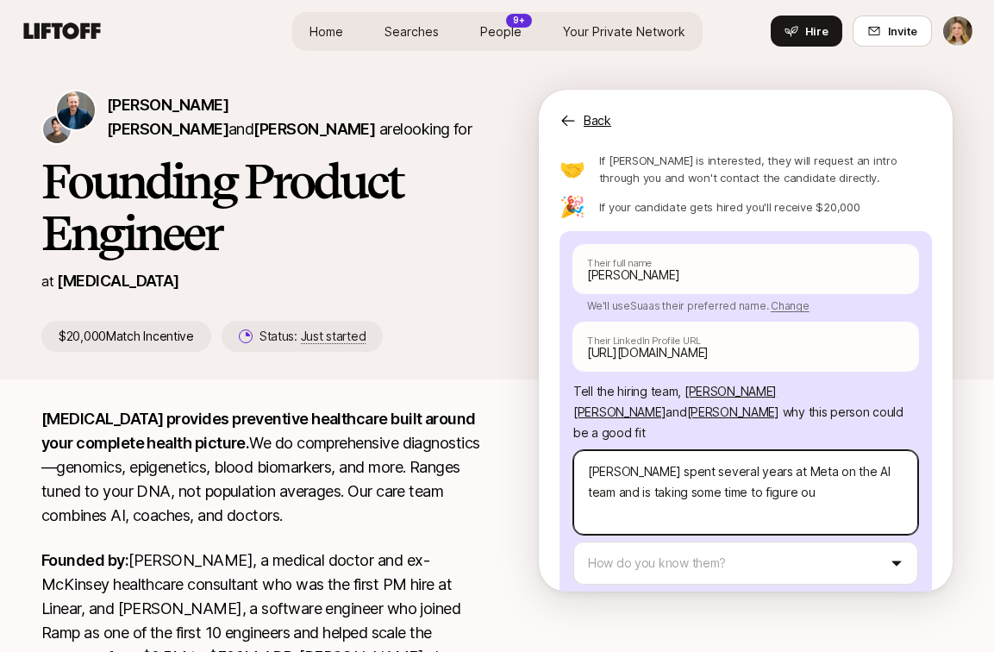
type textarea "Sua spent several years at Meta on the AI team and is taking some time to figur…"
type textarea "x"
type textarea "Sua spent several years at Meta on the AI team and is taking some time to figur…"
type textarea "x"
type textarea "Sua spent several years at Meta on the AI team and is taking some time to figur…"
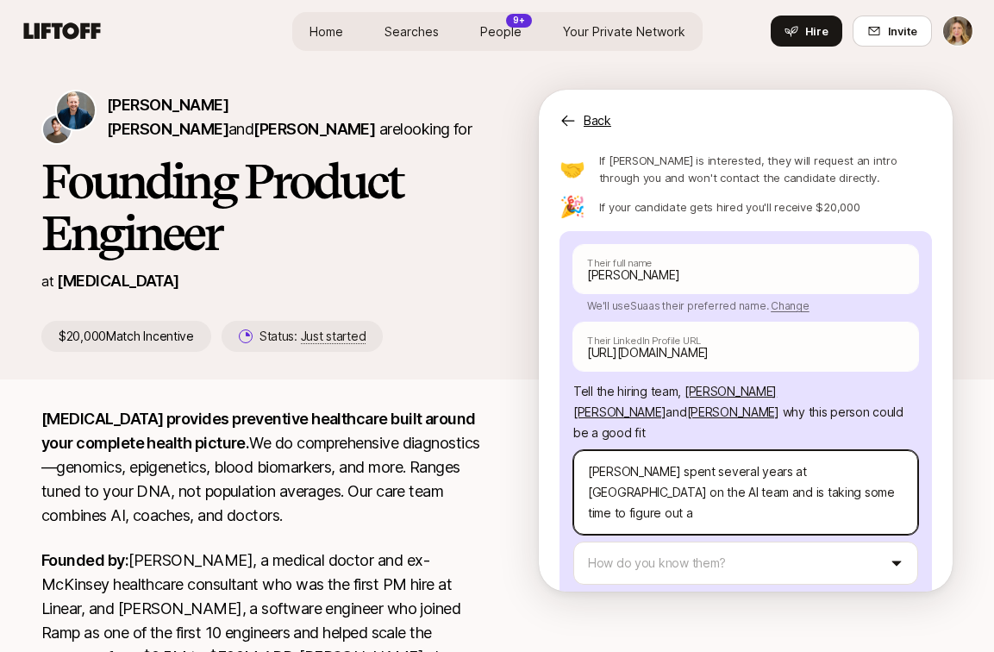
type textarea "x"
type textarea "Sua spent several years at Meta on the AI team and is taking some time to figur…"
type textarea "x"
type textarea "Sua spent several years at Meta on the AI team and is taking some time to figur…"
type textarea "x"
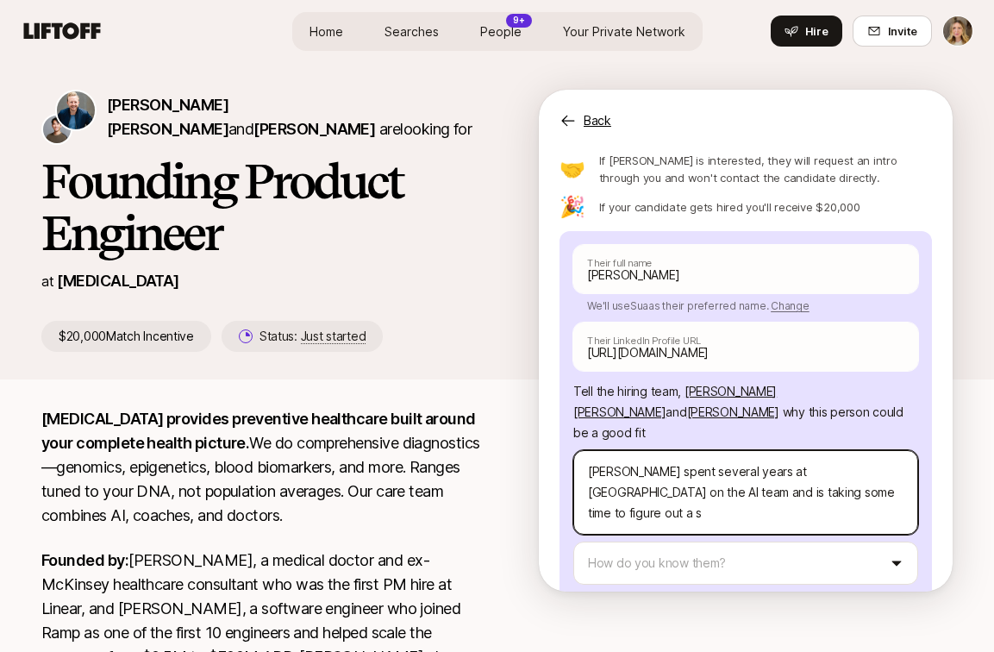
type textarea "Sua spent several years at Meta on the AI team and is taking some time to figur…"
type textarea "x"
type textarea "Sua spent several years at Meta on the AI team and is taking some time to figur…"
type textarea "x"
type textarea "Sua spent several years at Meta on the AI team and is taking some time to figur…"
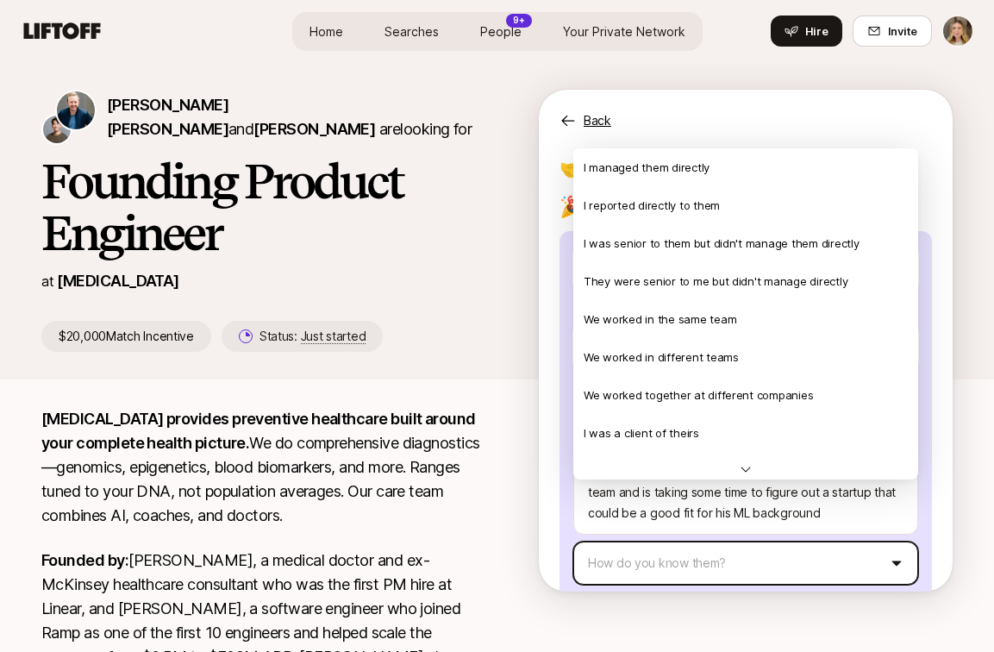
click at [641, 505] on html "Home Searches People 9+ Your Private Network Hire Home Searches People 9+ Your …" at bounding box center [497, 326] width 994 height 652
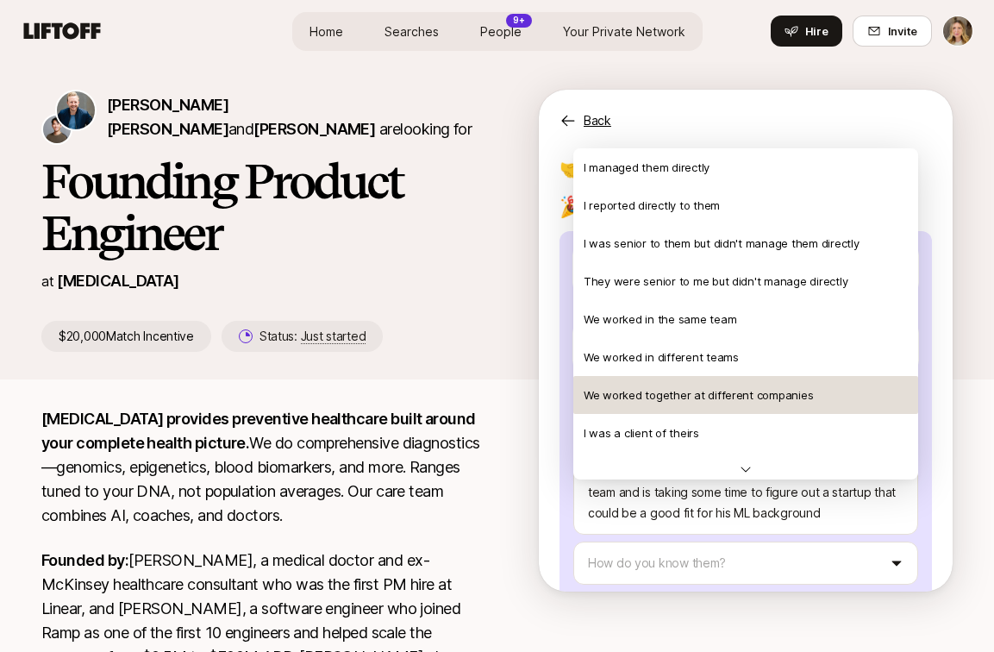
scroll to position [372, 0]
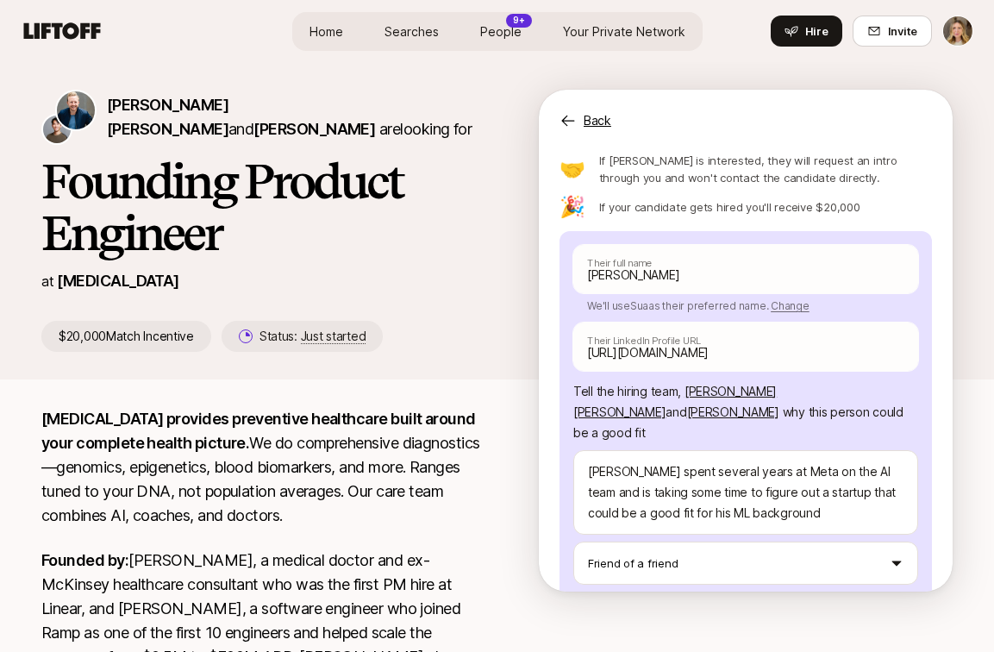
click at [697, 591] on button "Send to [PERSON_NAME]" at bounding box center [745, 611] width 345 height 41
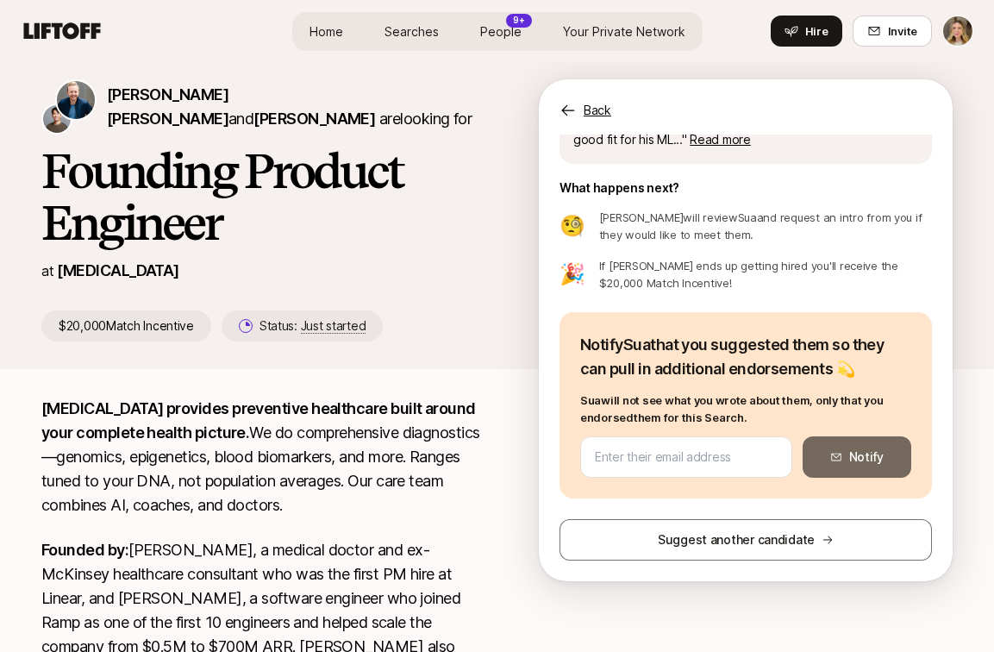
scroll to position [0, 0]
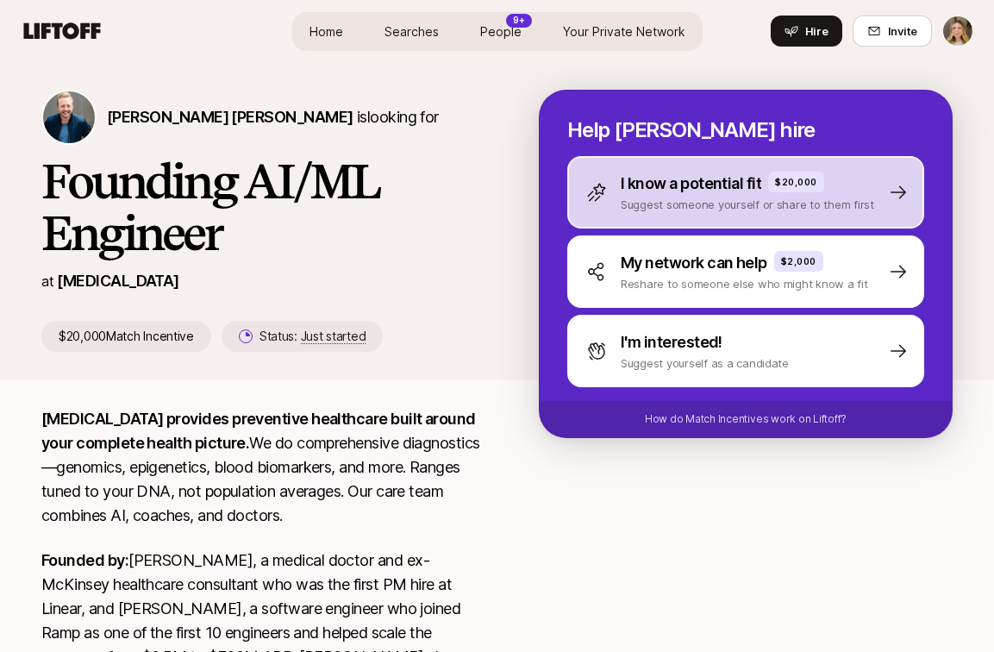
click at [703, 185] on p "I know a potential fit" at bounding box center [691, 184] width 141 height 24
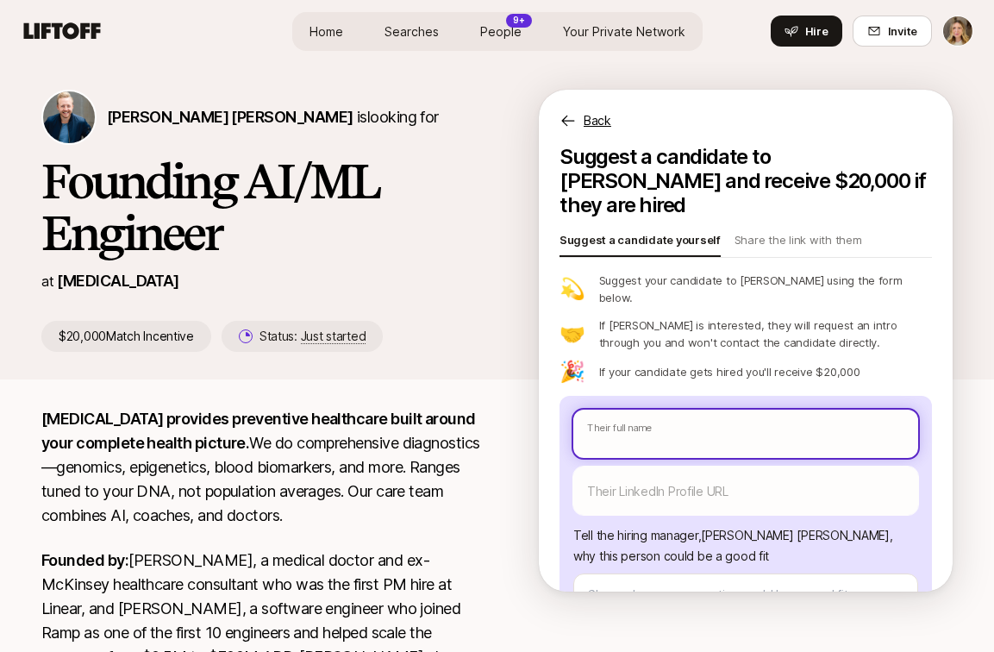
click at [622, 410] on input "text" at bounding box center [745, 434] width 345 height 48
type textarea "x"
type input "S"
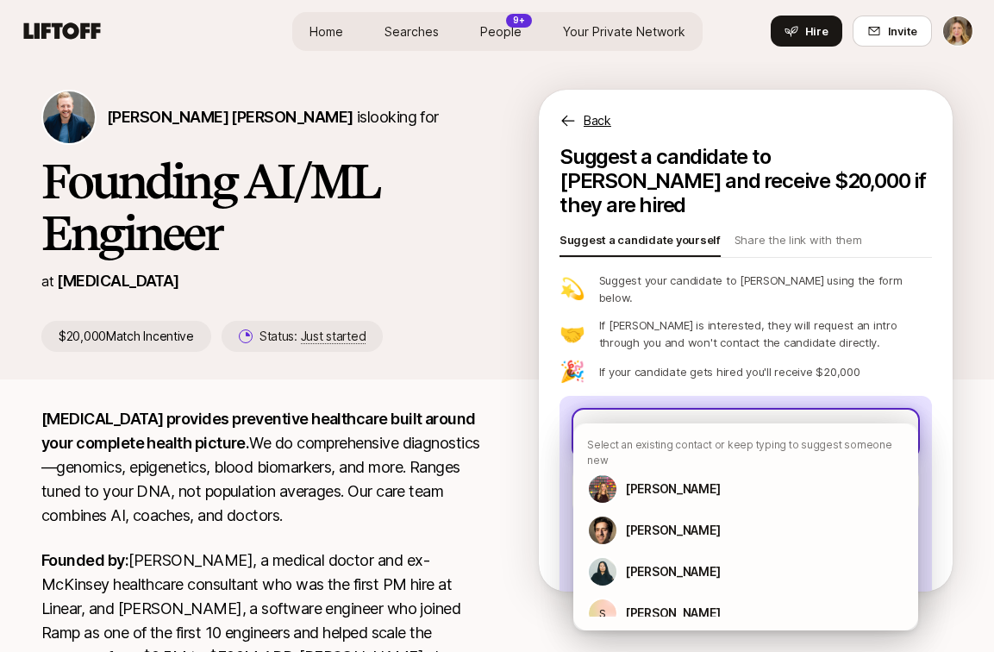
type textarea "x"
type input "Su"
type textarea "x"
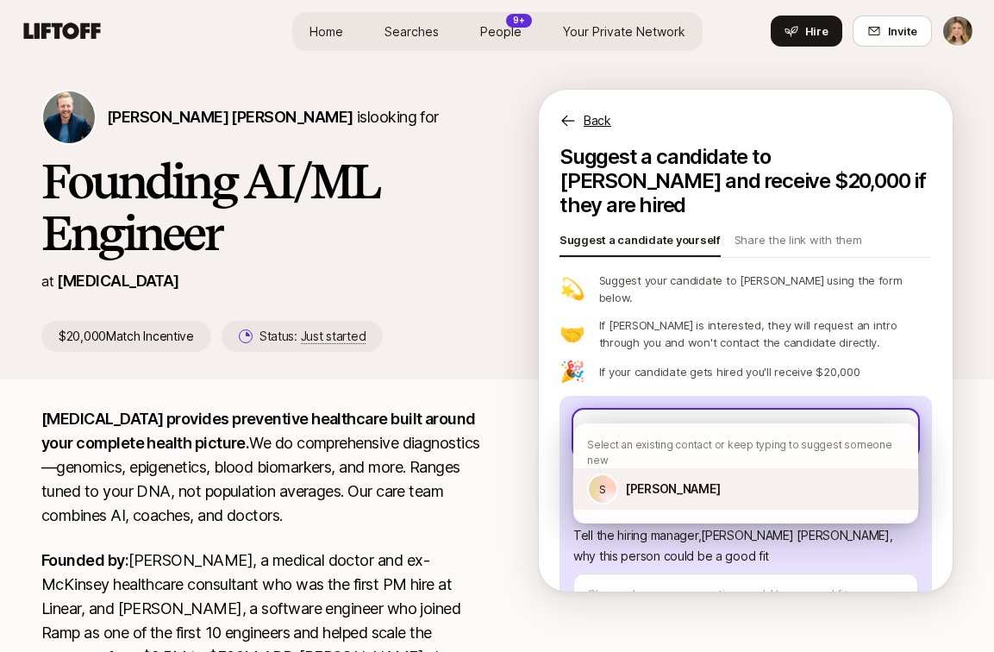
type input "Sua"
click at [675, 478] on p "[PERSON_NAME]" at bounding box center [672, 488] width 95 height 21
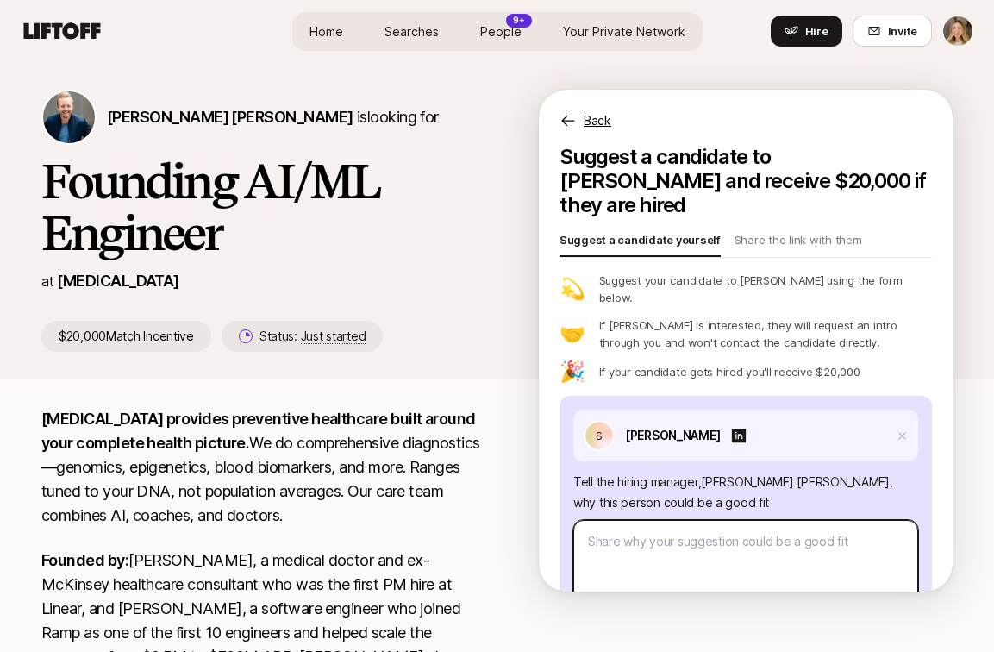
type textarea "x"
type textarea "[PERSON_NAME] spent several years at Meta on the AI team and is taking some tim…"
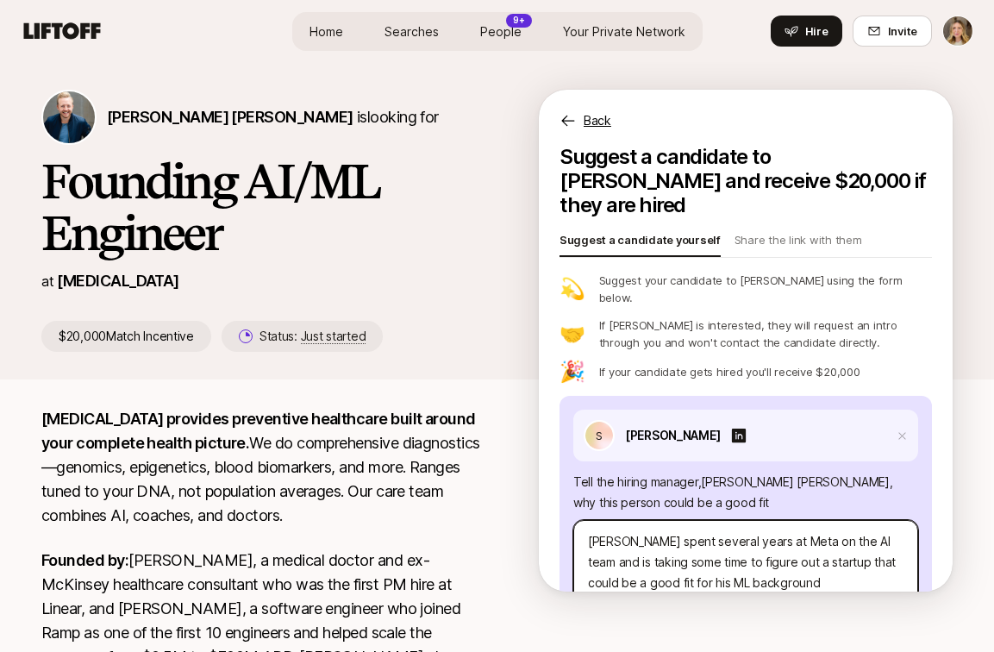
scroll to position [153, 0]
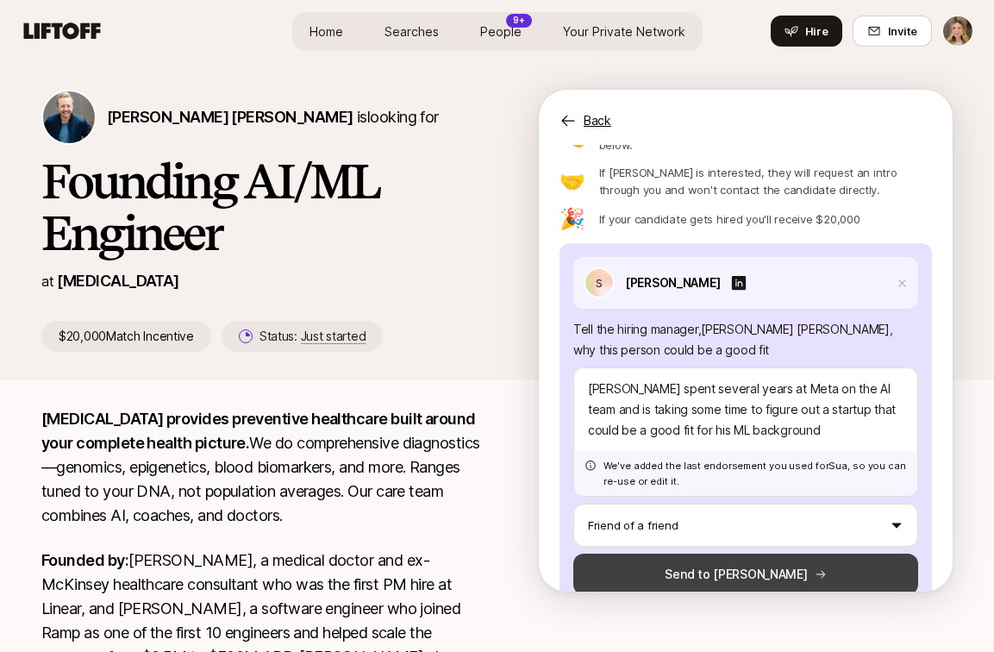
click at [666, 554] on button "Send to [PERSON_NAME]" at bounding box center [745, 574] width 345 height 41
type textarea "x"
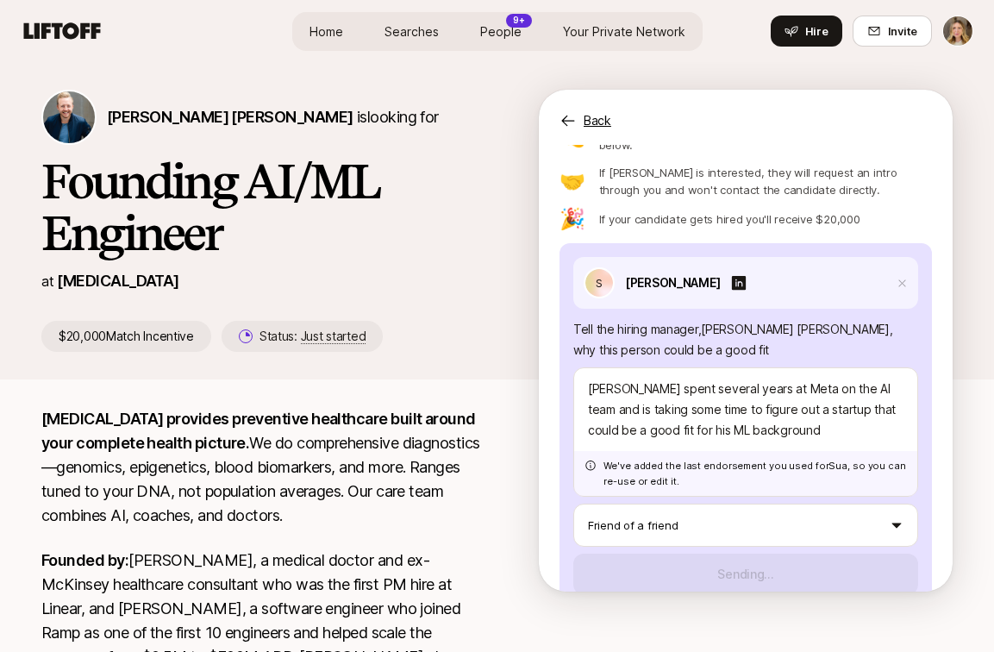
scroll to position [136, 0]
